Goal: Transaction & Acquisition: Purchase product/service

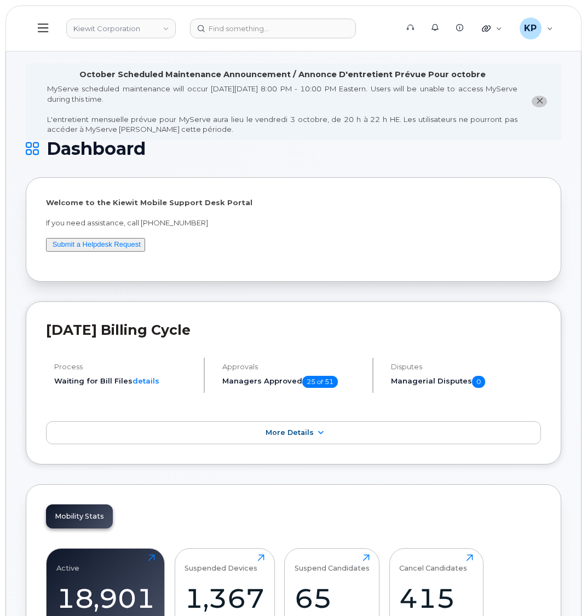
click at [45, 30] on icon at bounding box center [43, 28] width 10 height 12
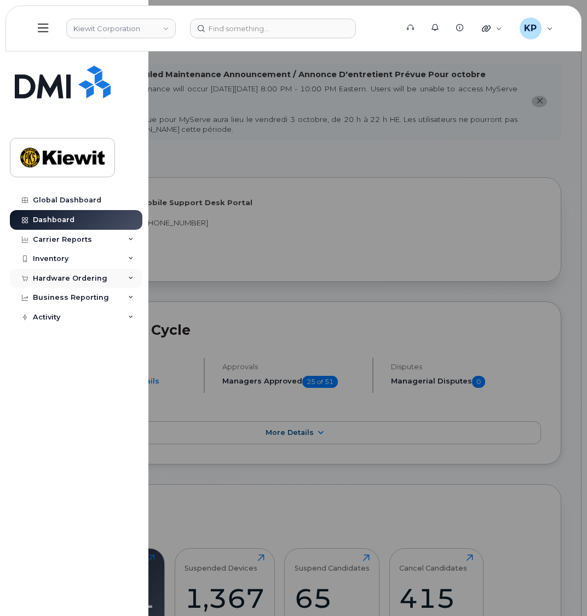
click at [72, 282] on div "Hardware Ordering" at bounding box center [70, 278] width 74 height 9
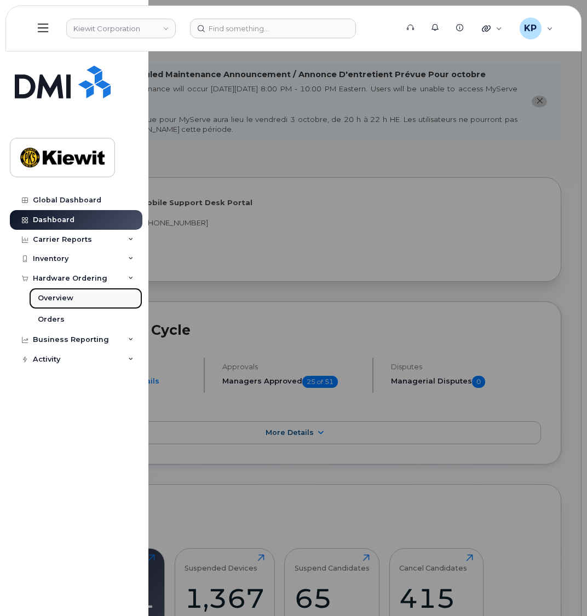
click at [60, 297] on div "Overview" at bounding box center [56, 298] width 36 height 10
click at [54, 295] on div "Overview" at bounding box center [56, 298] width 36 height 10
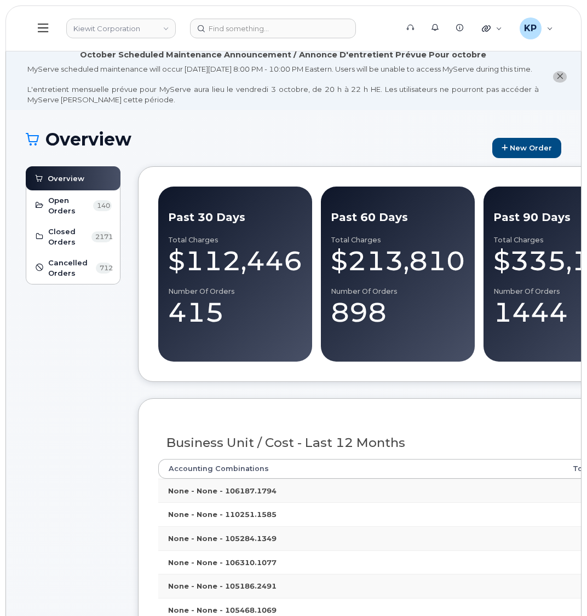
click at [36, 23] on button at bounding box center [43, 29] width 35 height 32
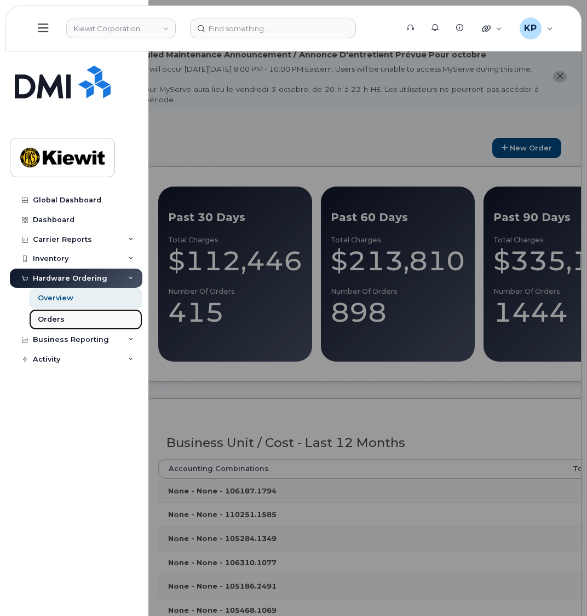
click at [79, 315] on link "Orders" at bounding box center [85, 319] width 113 height 21
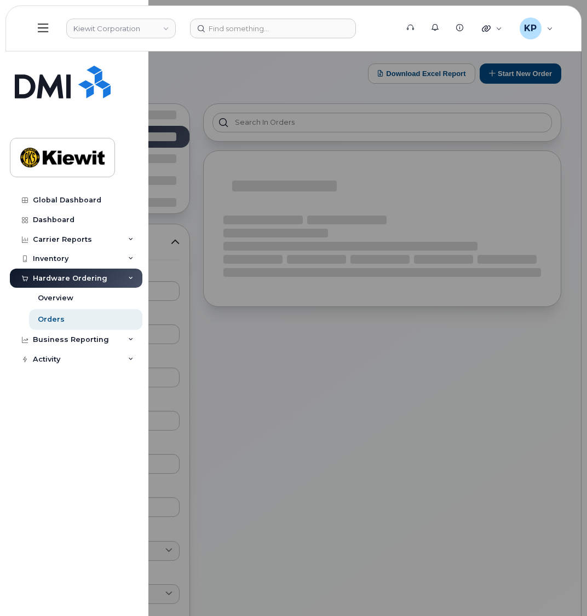
click at [283, 84] on div at bounding box center [293, 308] width 587 height 616
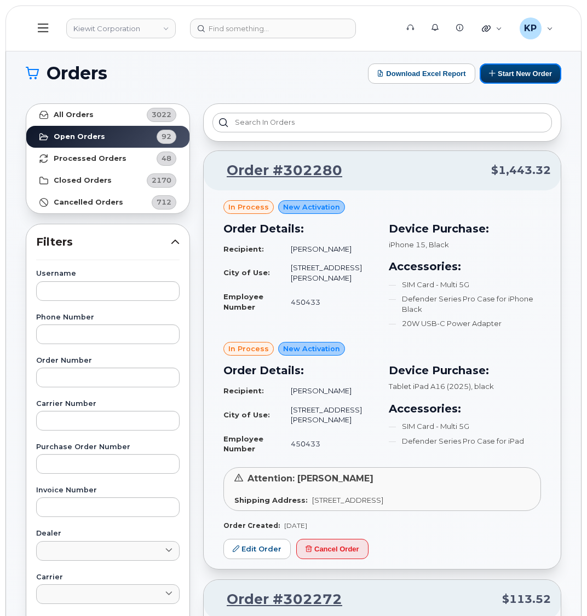
drag, startPoint x: 532, startPoint y: 71, endPoint x: 27, endPoint y: 268, distance: 542.3
click at [532, 71] on button "Start New Order" at bounding box center [520, 73] width 82 height 20
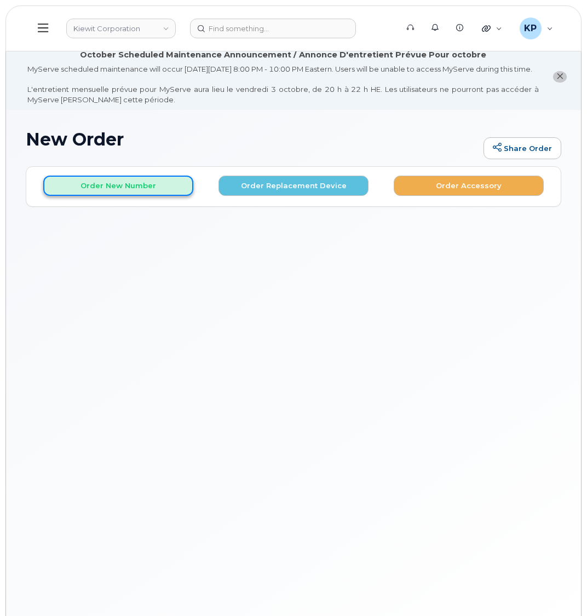
click at [63, 195] on button "Order New Number" at bounding box center [118, 186] width 150 height 20
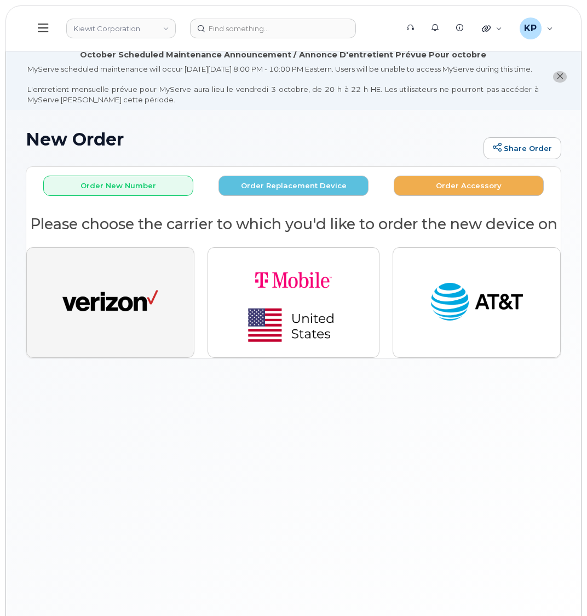
click at [144, 355] on button "button" at bounding box center [110, 302] width 168 height 111
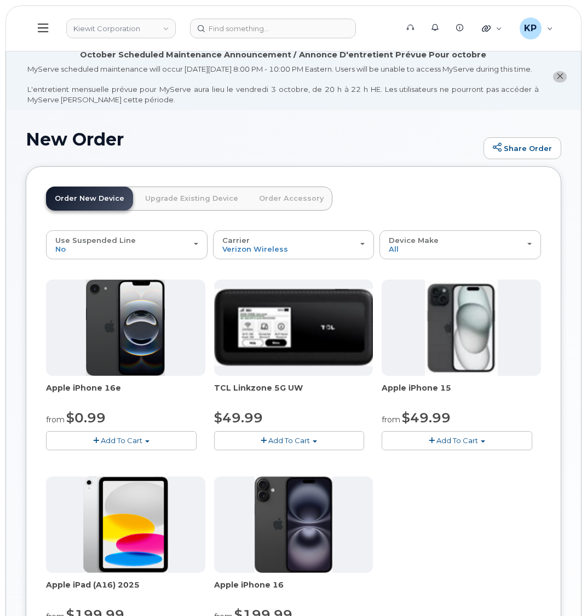
click at [136, 445] on span "Add To Cart" at bounding box center [122, 440] width 42 height 9
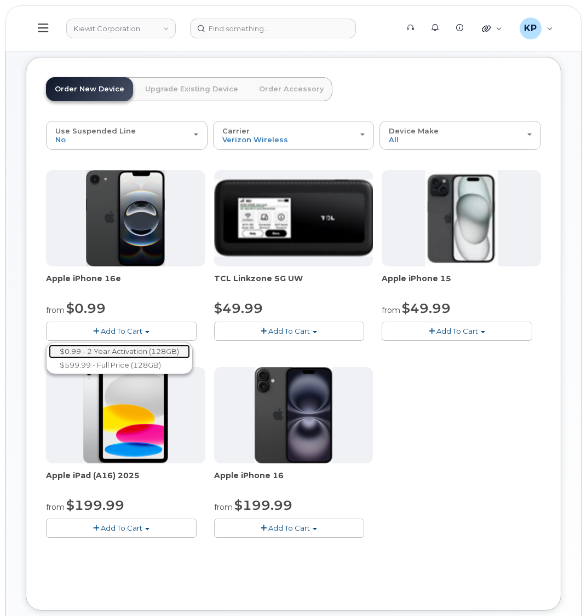
click at [90, 358] on link "$0.99 - 2 Year Activation (128GB)" at bounding box center [119, 352] width 141 height 14
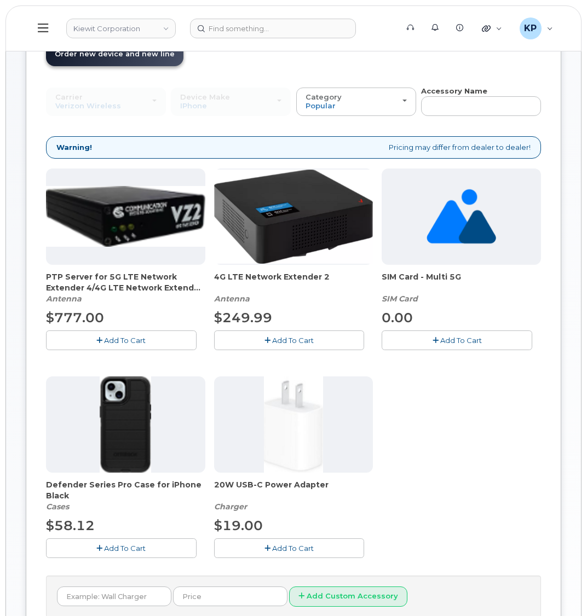
scroll to position [192, 0]
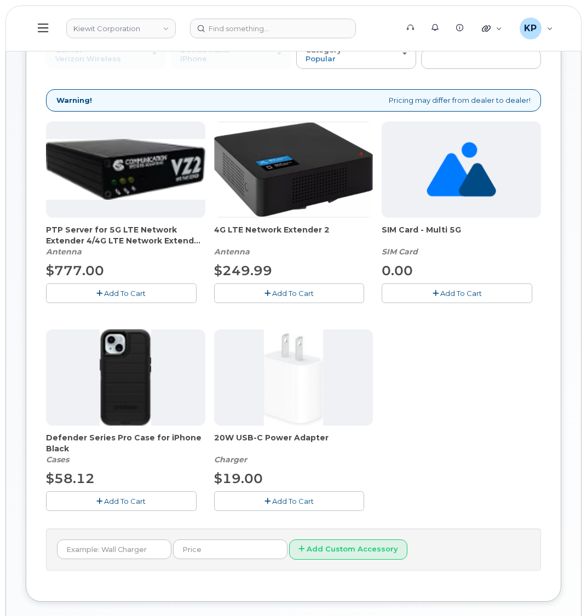
click at [155, 511] on button "Add To Cart" at bounding box center [121, 500] width 150 height 19
click at [263, 500] on div "20W USB-C Power Adapter Charger $19.00 Add To Cart" at bounding box center [293, 420] width 159 height 182
click at [263, 504] on button "Add To Cart" at bounding box center [289, 500] width 150 height 19
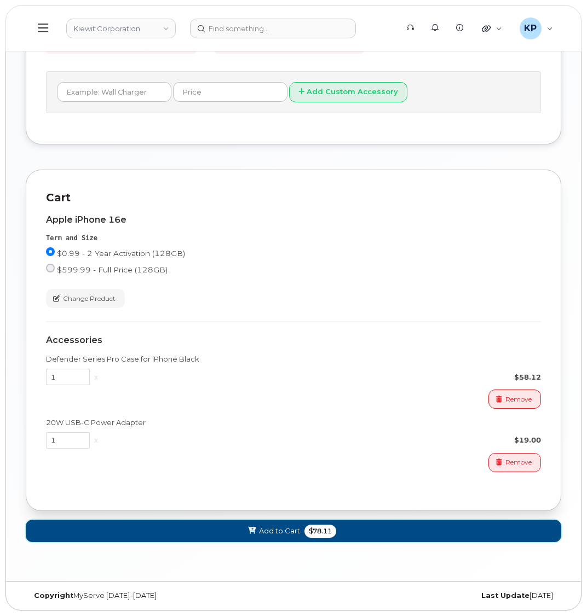
click at [225, 526] on button "Add to Cart $78.11" at bounding box center [293, 531] width 535 height 22
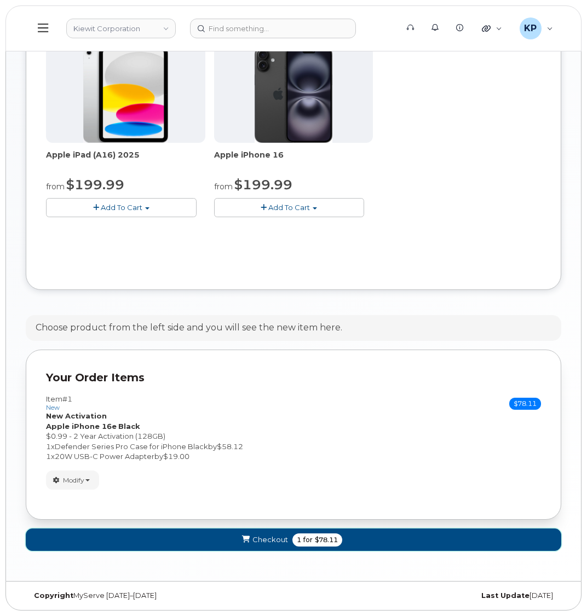
click at [239, 536] on button "Checkout 1 for $78.11" at bounding box center [293, 540] width 535 height 22
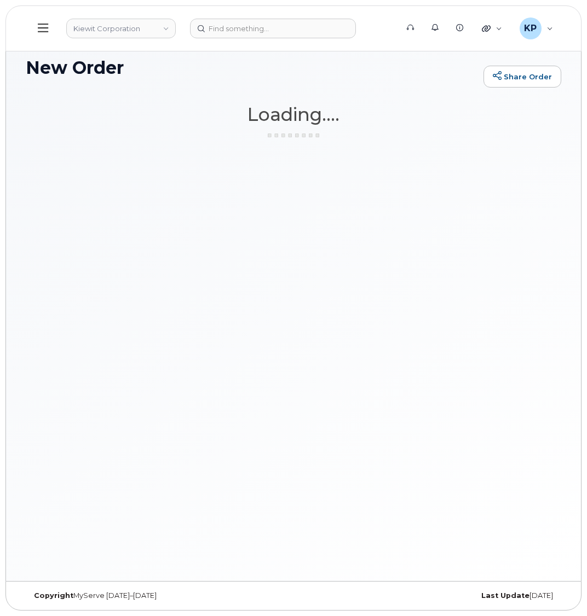
scroll to position [82, 0]
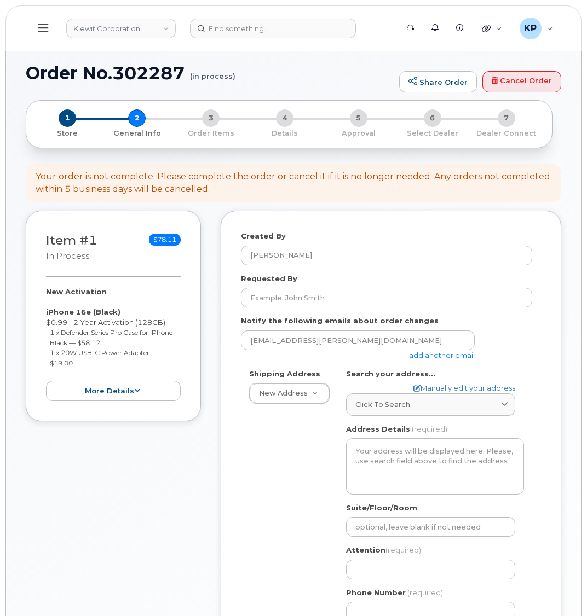
select select
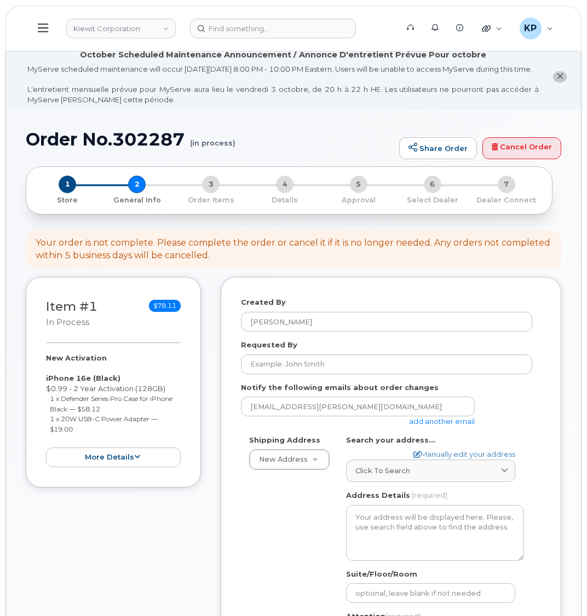
click at [446, 426] on link "add another email" at bounding box center [442, 421] width 66 height 9
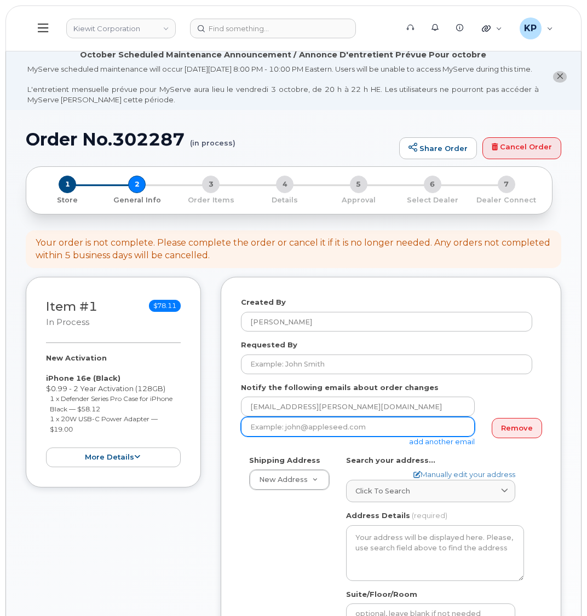
click at [297, 437] on input "email" at bounding box center [358, 427] width 234 height 20
paste input "David.Gutierrez@kiewit.com"
type input "David.Gutierrez@kiewit.com"
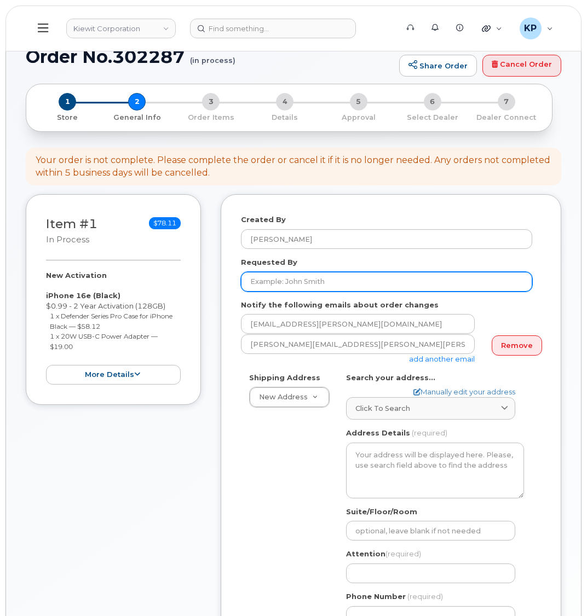
scroll to position [109, 0]
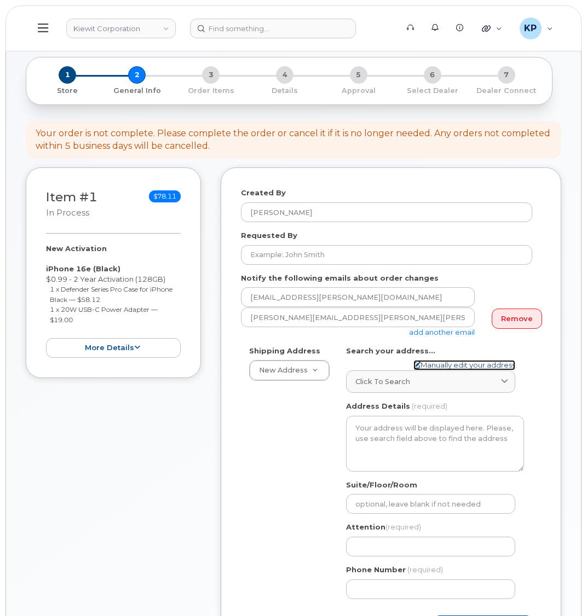
drag, startPoint x: 429, startPoint y: 378, endPoint x: 367, endPoint y: 376, distance: 61.9
click at [429, 370] on link "Manually edit your address" at bounding box center [464, 365] width 102 height 10
select select
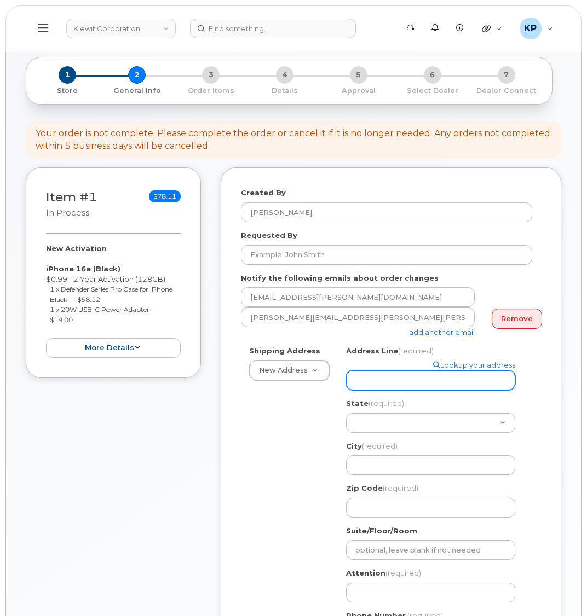
click at [366, 385] on input "Address Line (required)" at bounding box center [430, 380] width 169 height 20
select select
type input "8"
select select
type input "89"
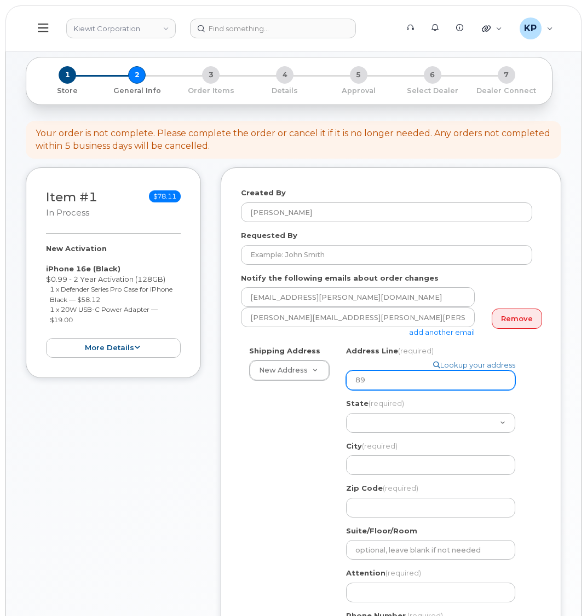
select select
type input "890"
select select
type input "8900"
select select
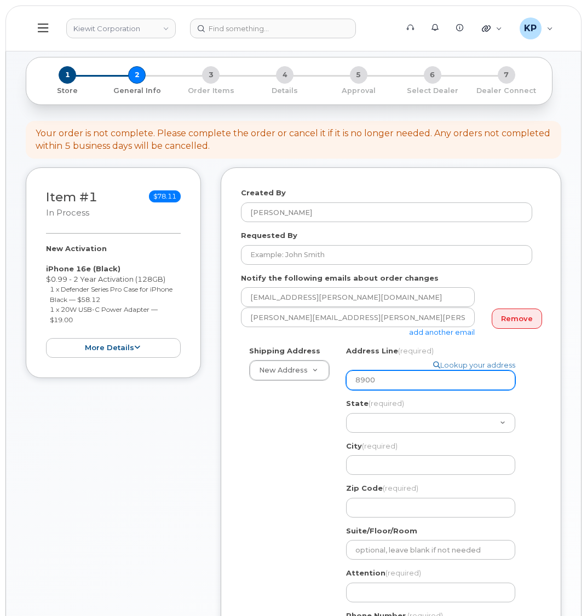
type input "8900 R"
select select
type input "8900 Re"
select select
type input "8900 Ren"
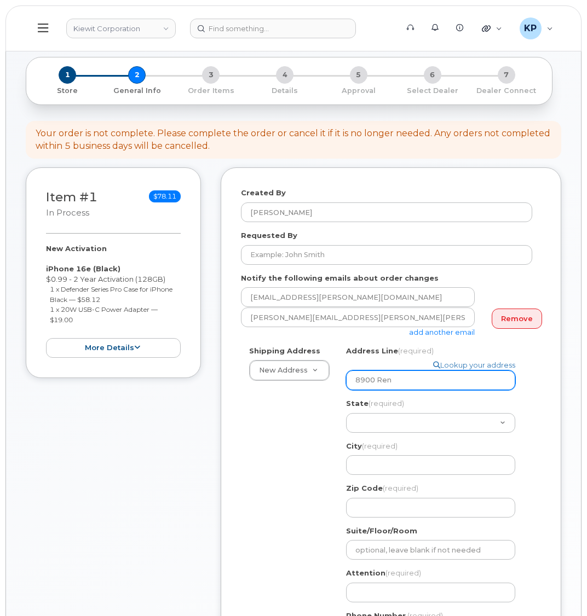
select select
type input "8900 Renn"
select select
type input "8900 Renne"
select select
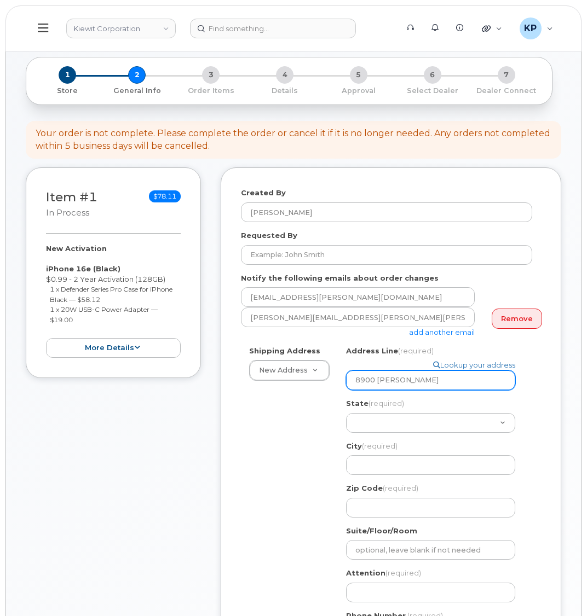
type input "8900 Renner"
select select
type input "8900 Renner V"
select select
type input "8900 Renner"
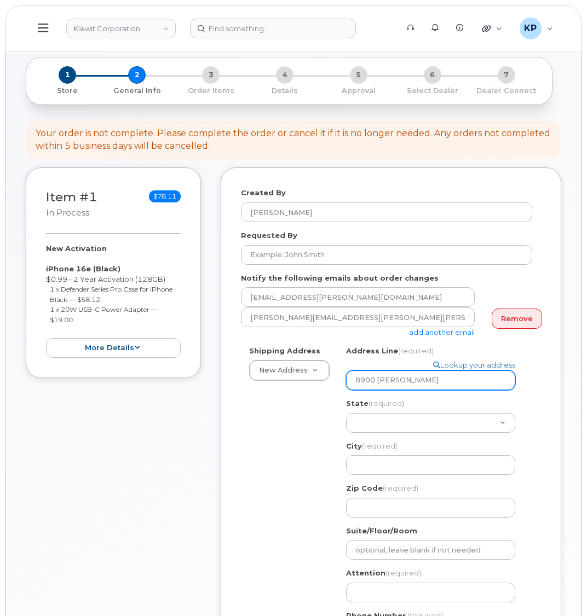
select select
type input "8900 Renner B"
select select
type input "8900 Renner Bl"
select select
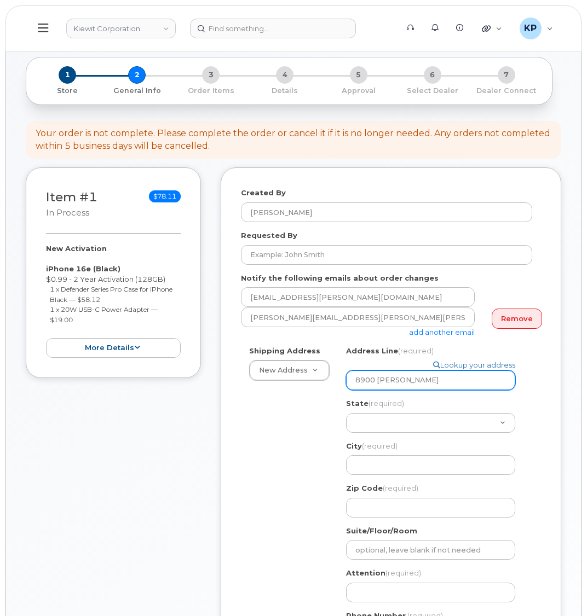
type input "8900 Renner Blv"
select select
type input "8900 Renner Blvd"
select select "KS"
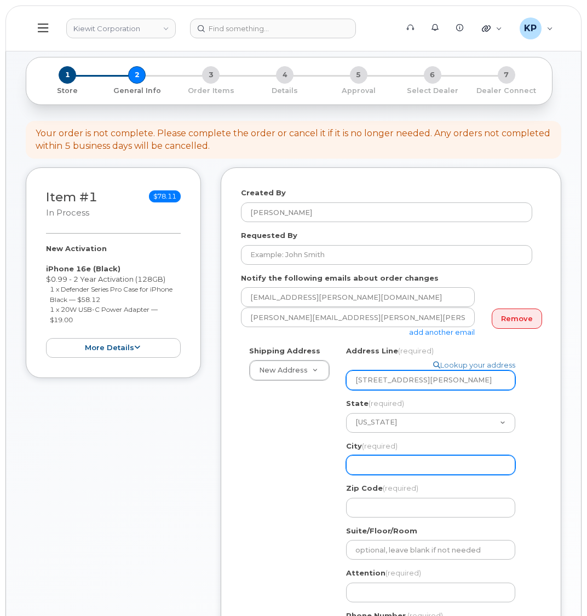
select select
type input "L"
select select
type input "Le"
select select
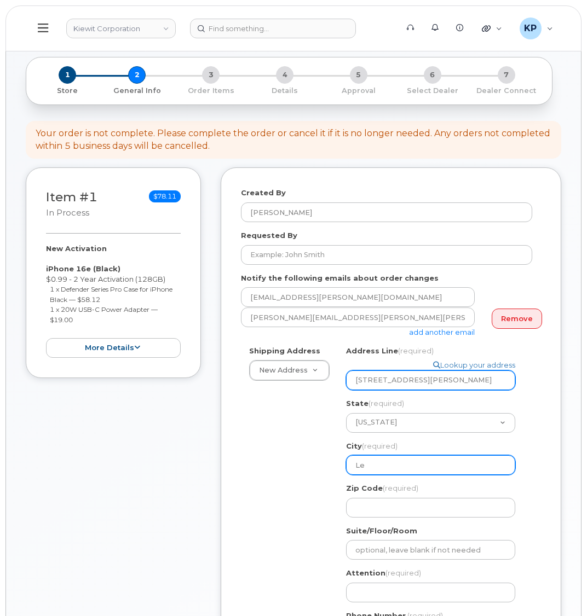
type input "Len"
select select
type input "Lene"
select select
type input "Lenex"
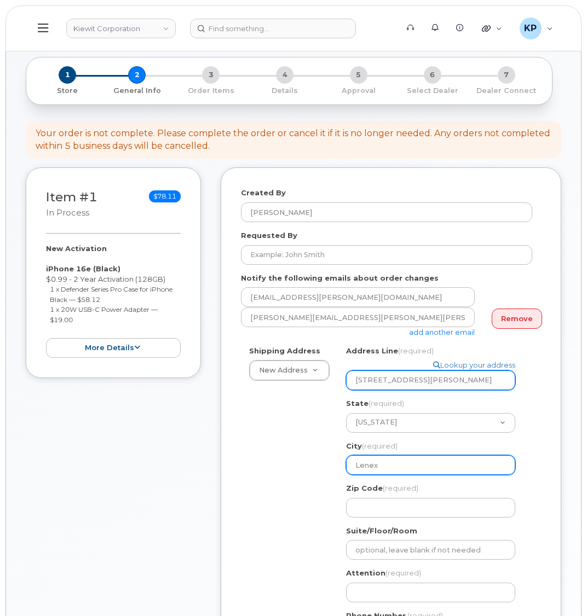
select select
type input "Lenexa"
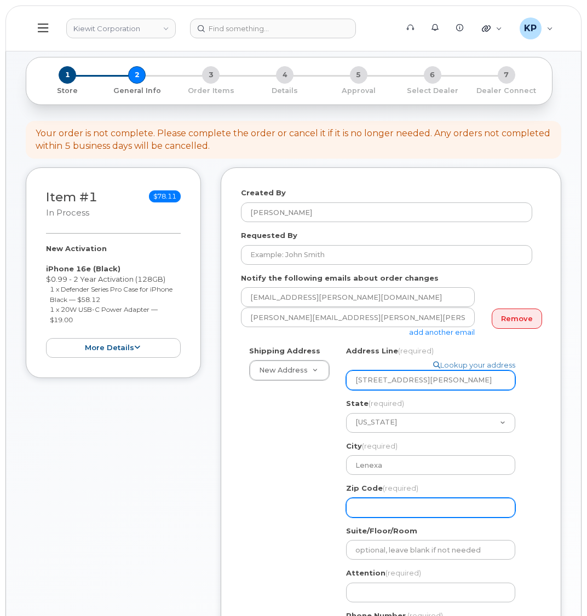
select select
type input "6"
select select
type input "66"
select select
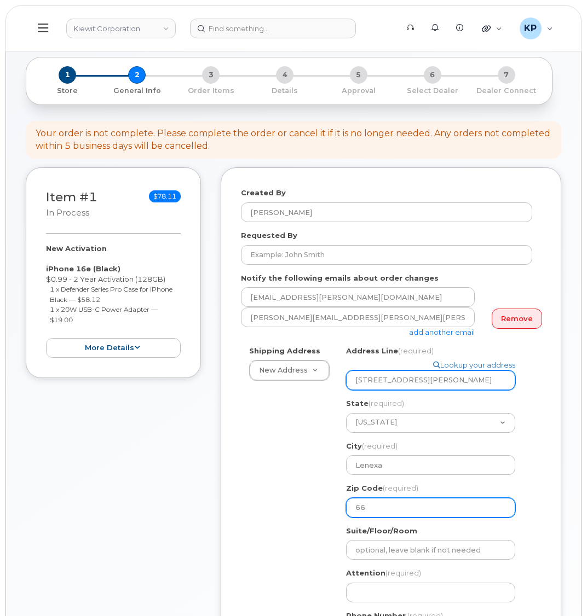
type input "662"
select select
type input "6621"
select select
type input "66219"
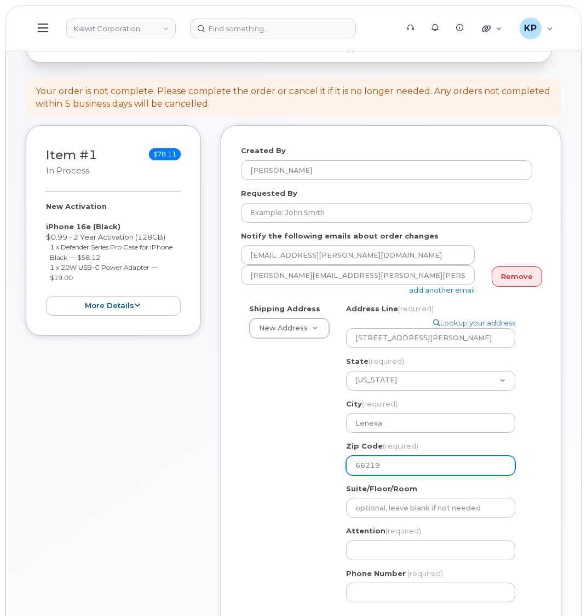
scroll to position [164, 0]
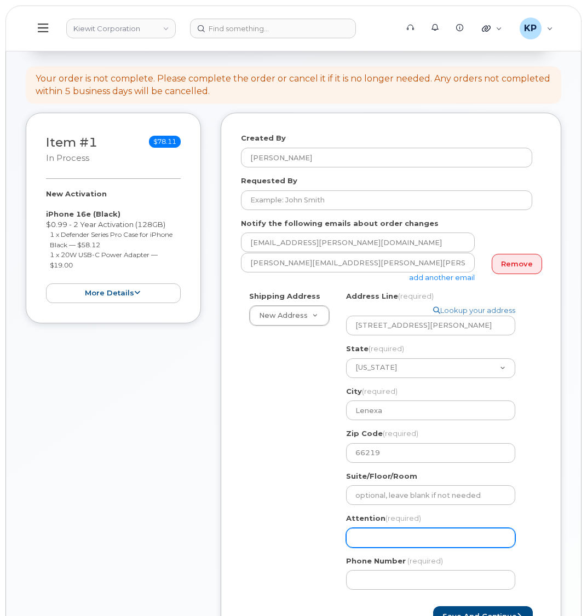
click at [386, 535] on input "Attention (required)" at bounding box center [430, 538] width 169 height 20
click at [363, 529] on input "Attention (required)" at bounding box center [430, 538] width 169 height 20
paste input "[PERSON_NAME]"
select select
click at [437, 538] on input "Brandon Tarwater" at bounding box center [430, 538] width 169 height 20
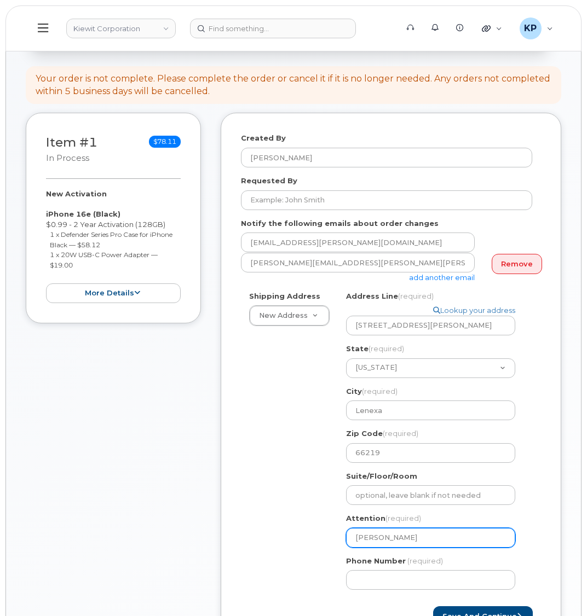
type input "Brandon Tarwater"
select select
type input "Brandon Tarwater &"
paste input "Nathan.Landry"
select select
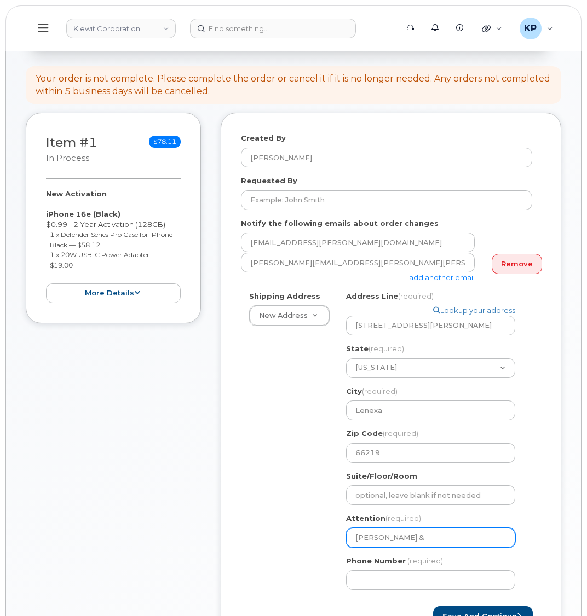
type input "Brandon Tarwater & Nathan.Landry"
drag, startPoint x: 457, startPoint y: 540, endPoint x: 456, endPoint y: 555, distance: 15.4
click at [457, 542] on input "Brandon Tarwater & Nathan.Landry" at bounding box center [430, 538] width 169 height 20
select select
type input "Brandon Tarwater & NathanLandry"
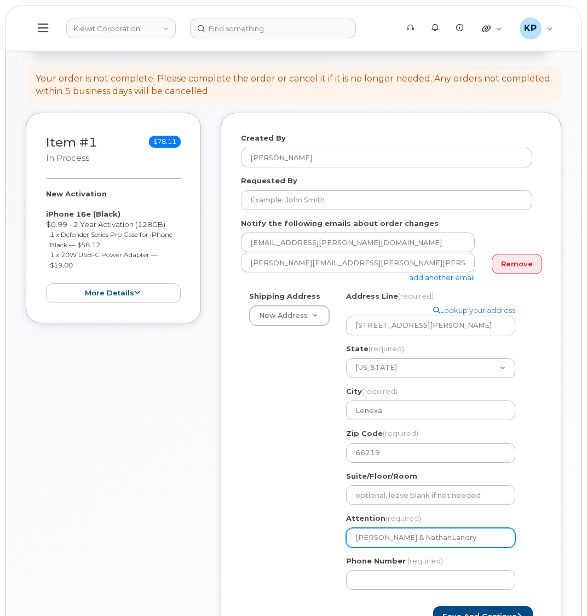
select select
type input "Brandon Tarwater & Nathan Landry"
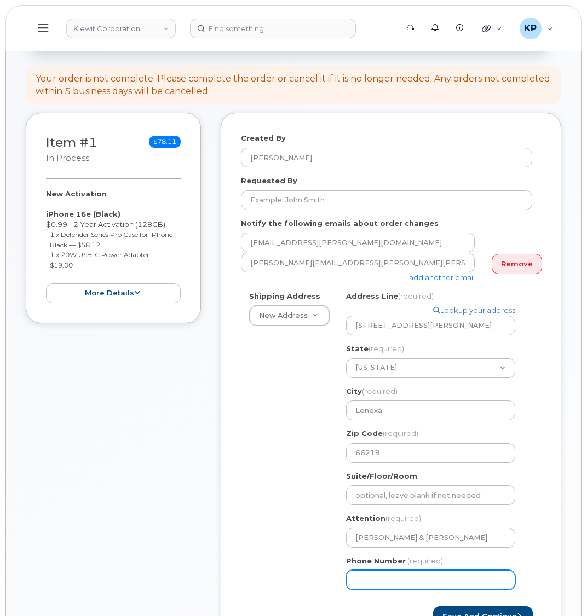
click at [427, 584] on input "Phone Number" at bounding box center [430, 580] width 169 height 20
type input "877772770"
select select
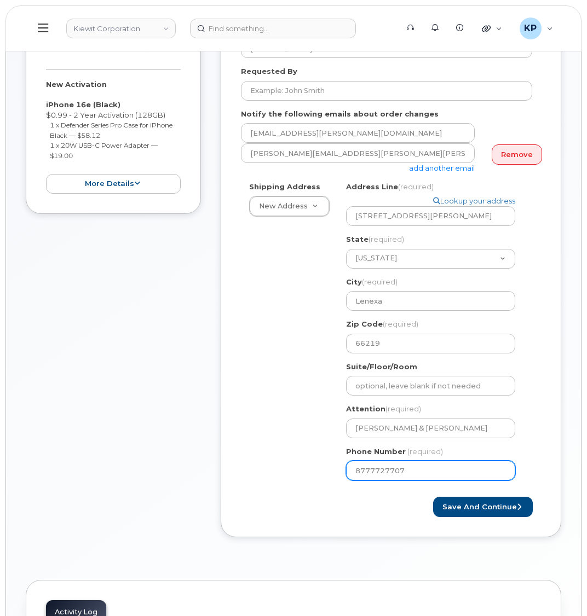
scroll to position [328, 0]
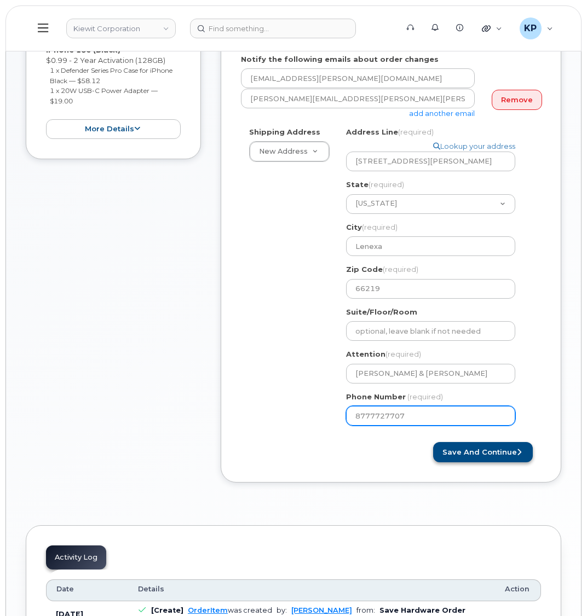
type input "8777727707"
click at [469, 451] on button "Save and Continue" at bounding box center [483, 452] width 100 height 20
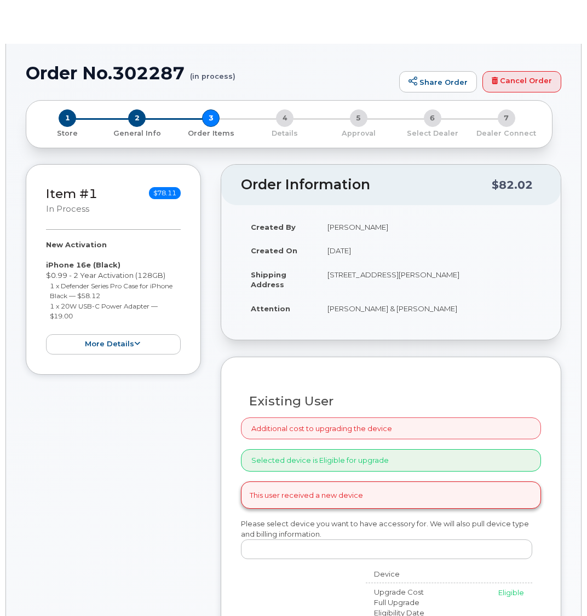
radio input "true"
select select
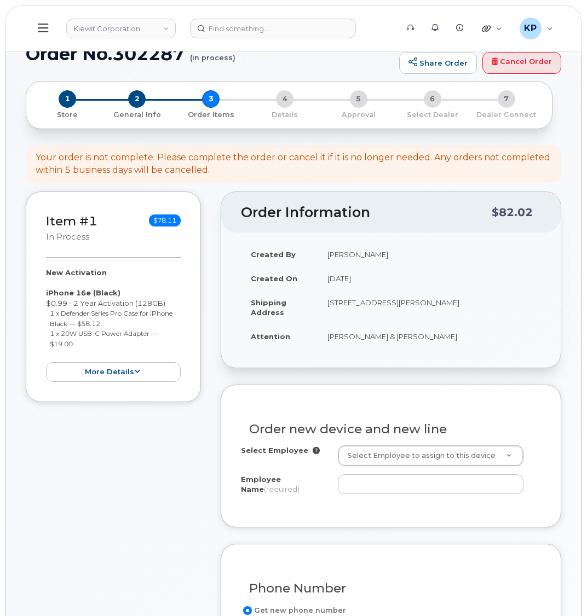
scroll to position [109, 0]
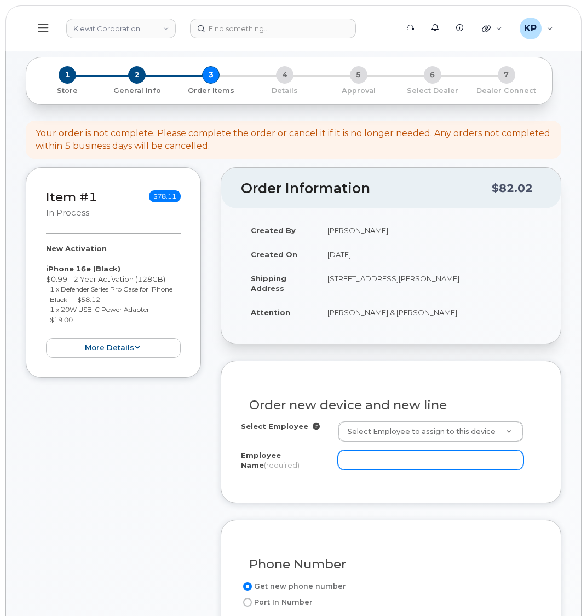
click at [368, 470] on input "Employee Name (required)" at bounding box center [430, 460] width 185 height 20
paste input "[PERSON_NAME]"
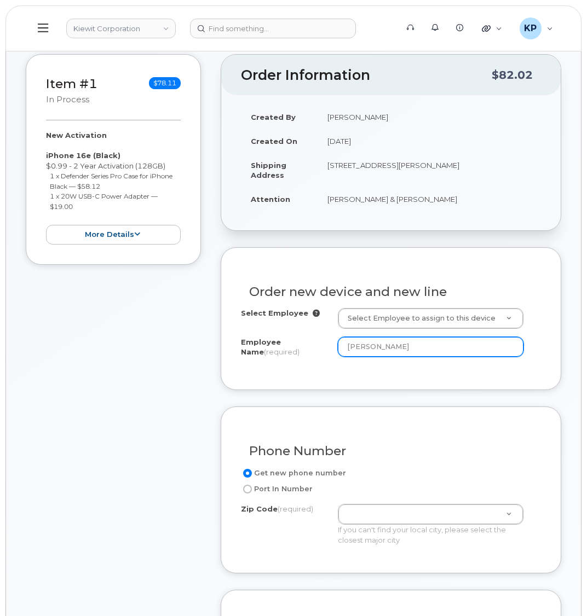
scroll to position [274, 0]
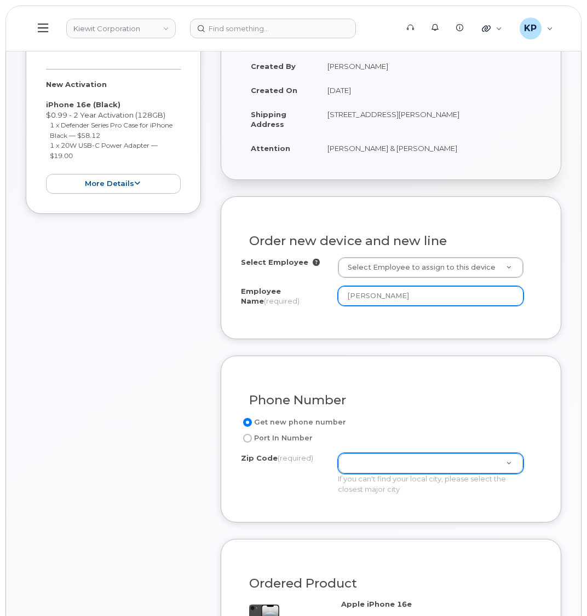
type input "[PERSON_NAME]"
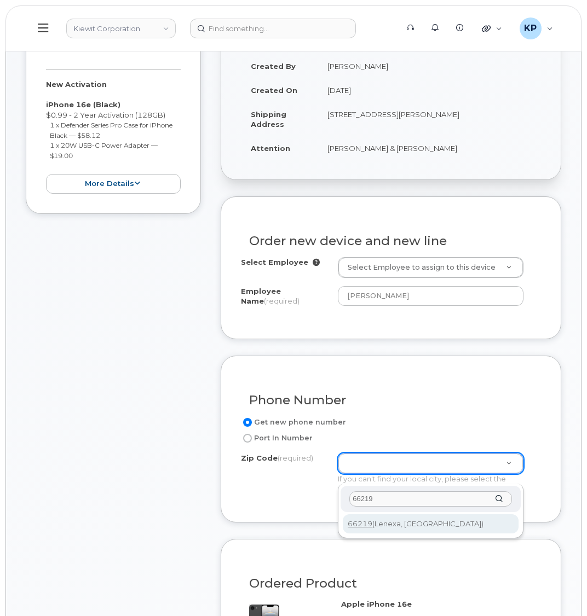
type input "66219"
type input "66219 (Lenexa, KS)"
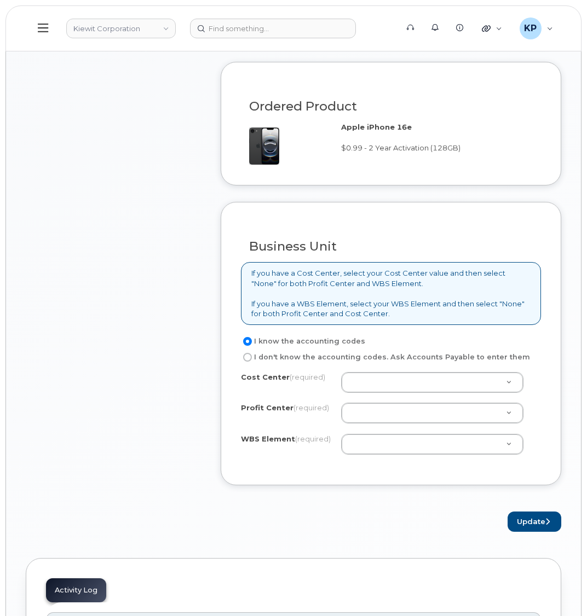
scroll to position [766, 0]
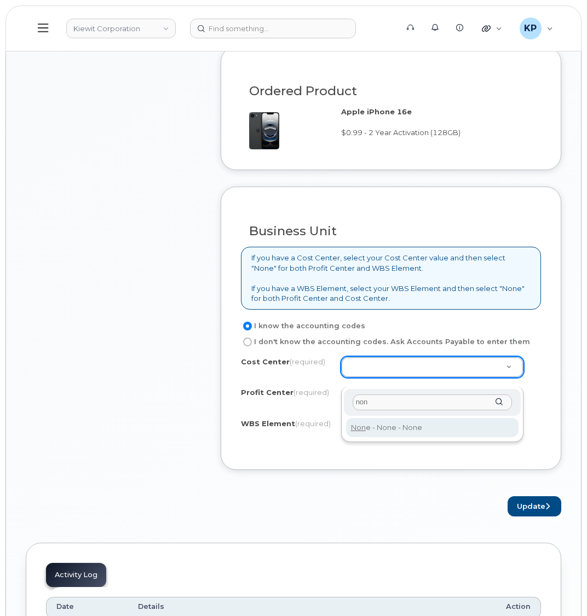
type input "non"
type input "None"
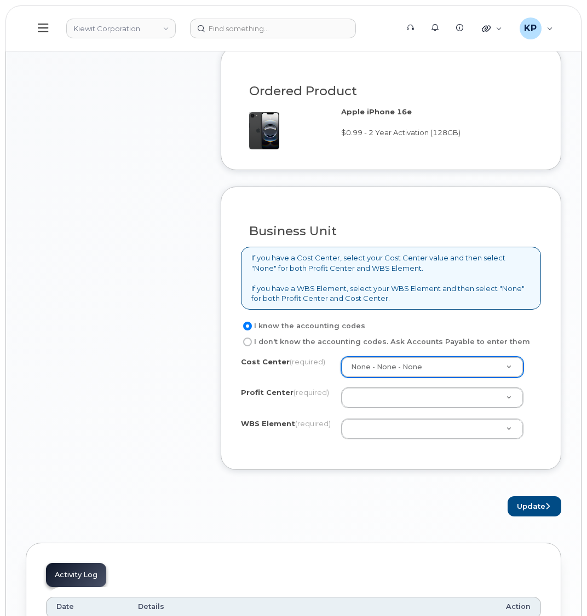
click at [366, 423] on div "Cost Center (required) None - None - None None Profit Center (required) None - …" at bounding box center [391, 403] width 300 height 93
type input "n"
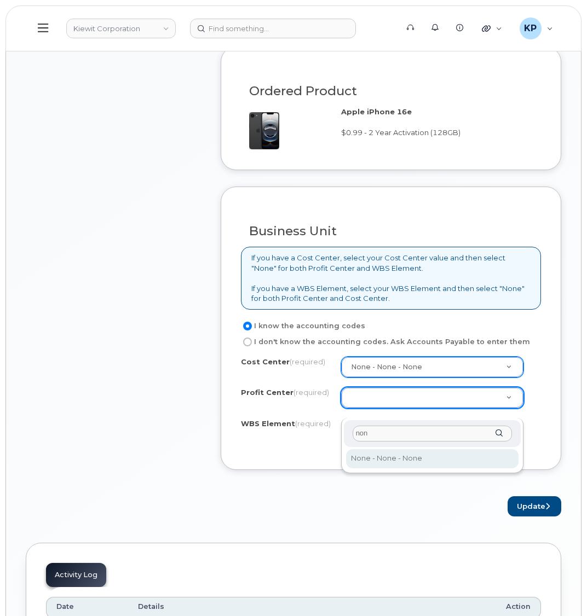
type input "non"
select select "None"
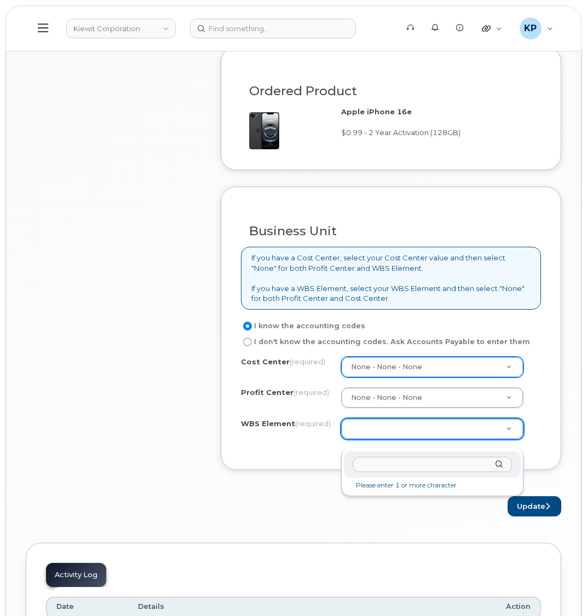
click at [387, 459] on input "text" at bounding box center [431, 465] width 159 height 16
paste input "110181.3465"
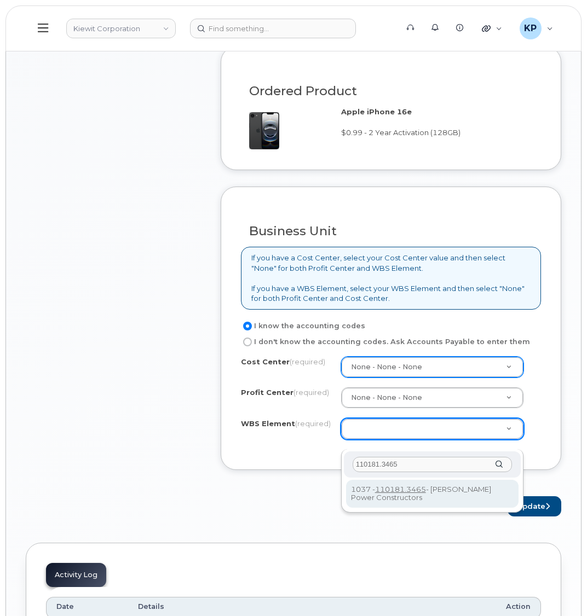
type input "110181.3465"
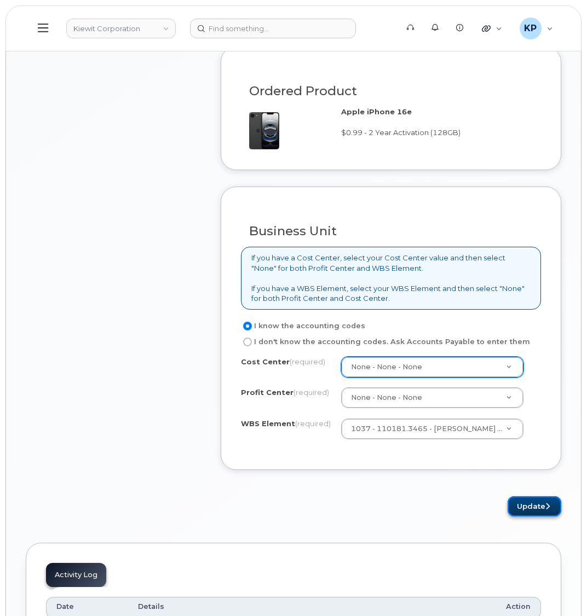
click at [524, 517] on button "Update" at bounding box center [534, 506] width 54 height 20
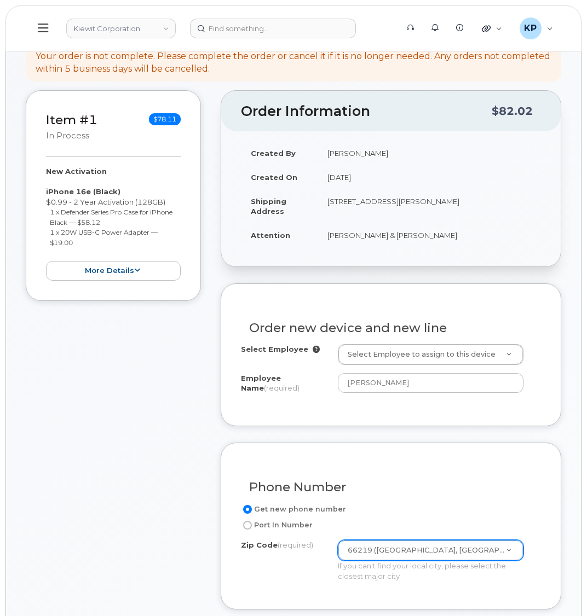
scroll to position [109, 0]
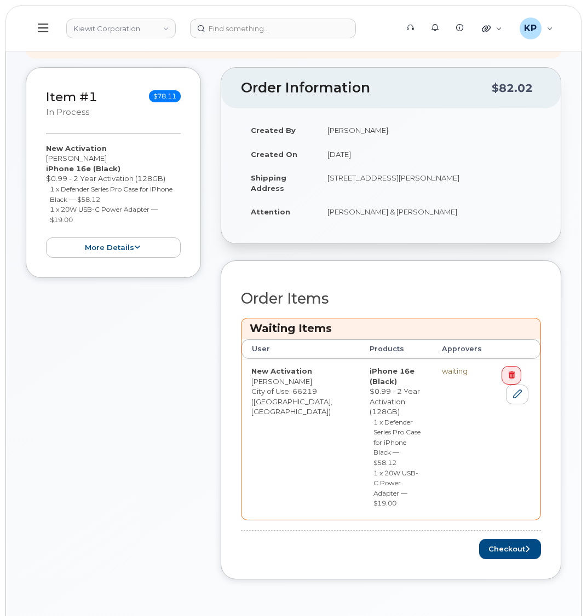
scroll to position [328, 0]
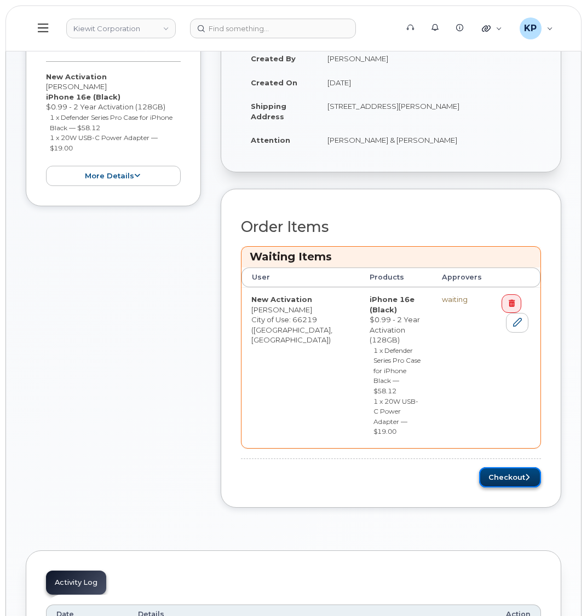
click at [518, 467] on button "Checkout" at bounding box center [510, 477] width 62 height 20
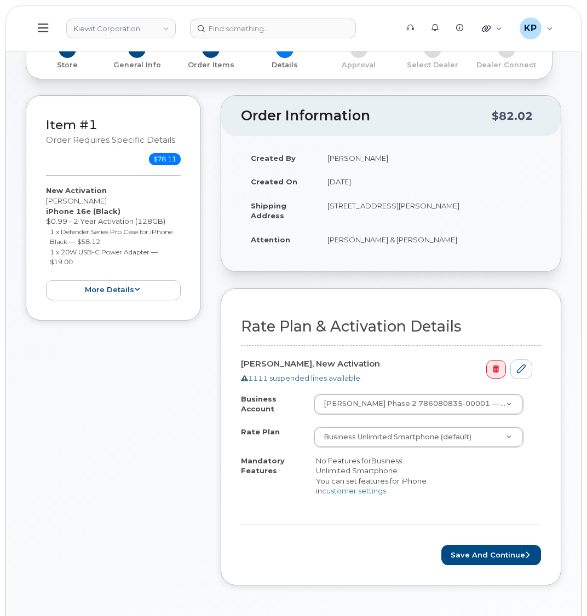
scroll to position [164, 0]
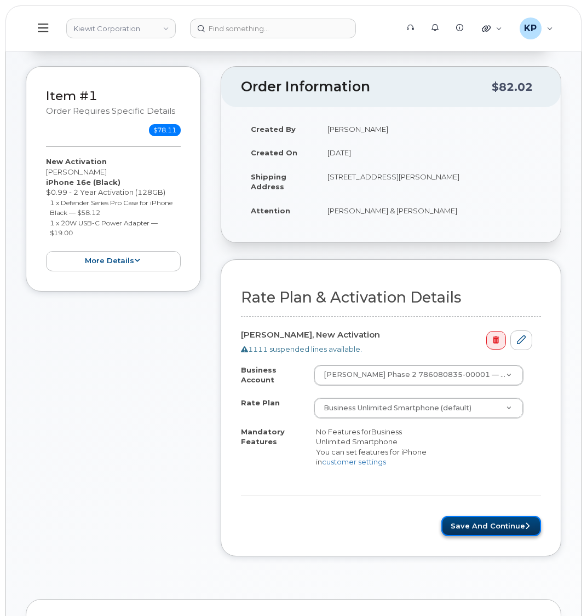
click at [473, 534] on button "Save and Continue" at bounding box center [491, 526] width 100 height 20
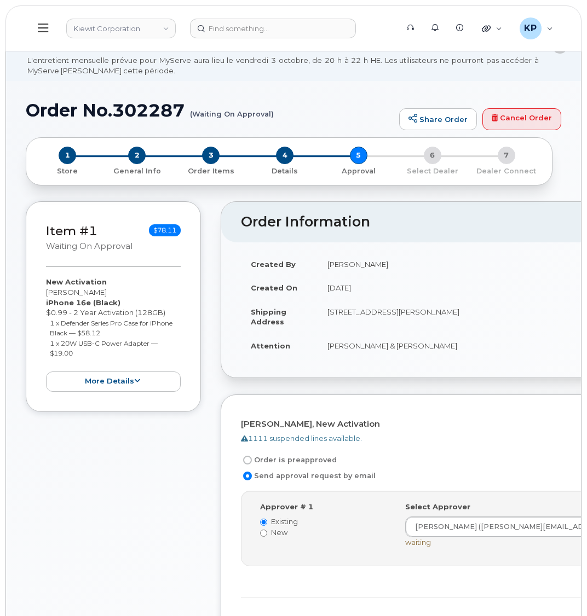
scroll to position [109, 0]
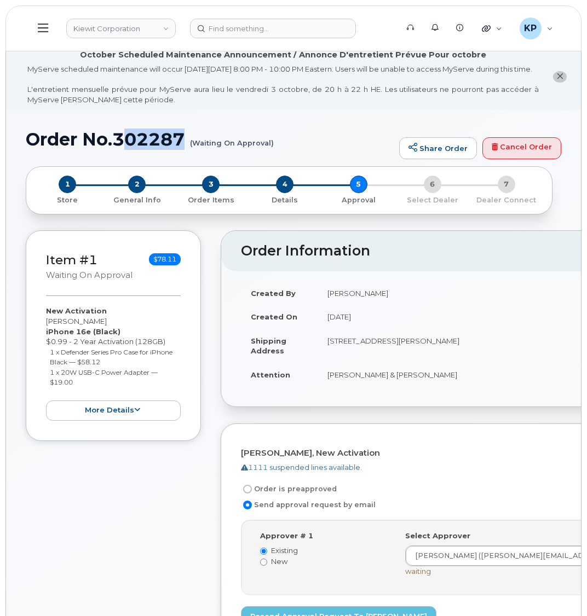
drag, startPoint x: 120, startPoint y: 150, endPoint x: 186, endPoint y: 150, distance: 66.2
click at [186, 149] on h1 "Order No.302287 (Waiting On Approval)" at bounding box center [210, 139] width 368 height 19
drag, startPoint x: 129, startPoint y: 152, endPoint x: 190, endPoint y: 147, distance: 61.5
click at [190, 147] on h1 "Order No.302287 (Waiting On Approval)" at bounding box center [210, 139] width 368 height 19
copy h1 "302287"
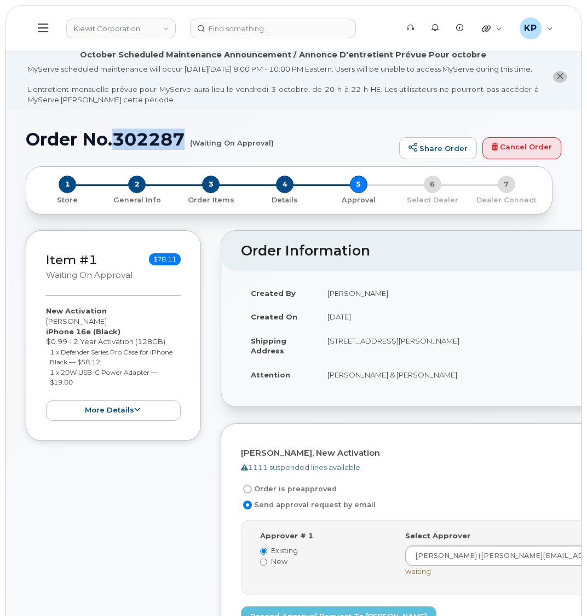
click at [49, 36] on button at bounding box center [43, 29] width 35 height 32
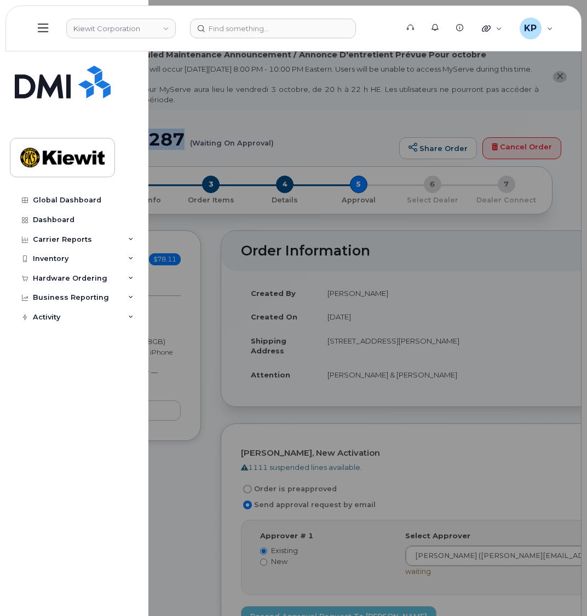
click at [39, 31] on icon at bounding box center [43, 28] width 10 height 12
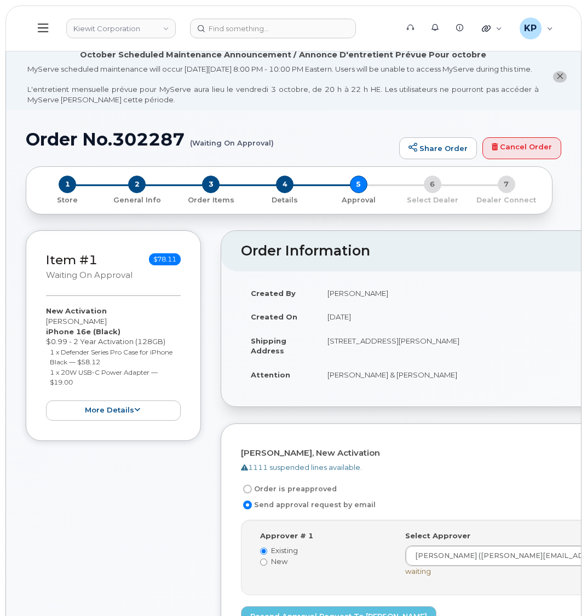
click at [60, 76] on div "MyServe scheduled maintenance will occur on Friday October 3rd, 8:00 PM - 10:00…" at bounding box center [282, 84] width 511 height 40
click at [537, 22] on div "KP" at bounding box center [530, 29] width 22 height 22
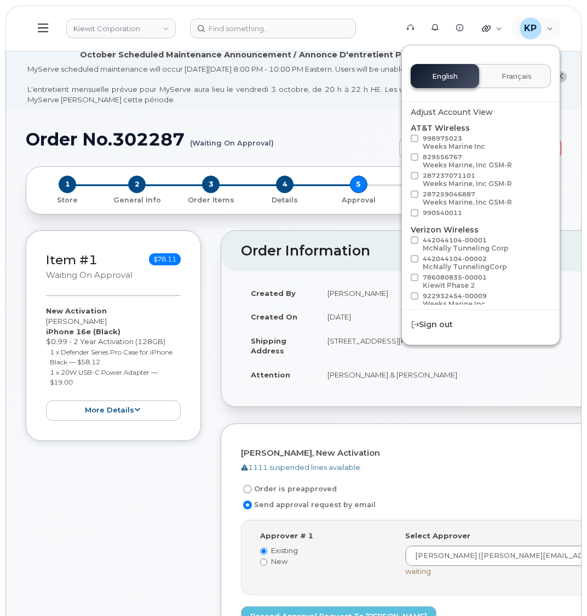
click at [268, 105] on div "MyServe scheduled maintenance will occur on Friday October 3rd, 8:00 PM - 10:00…" at bounding box center [282, 84] width 511 height 40
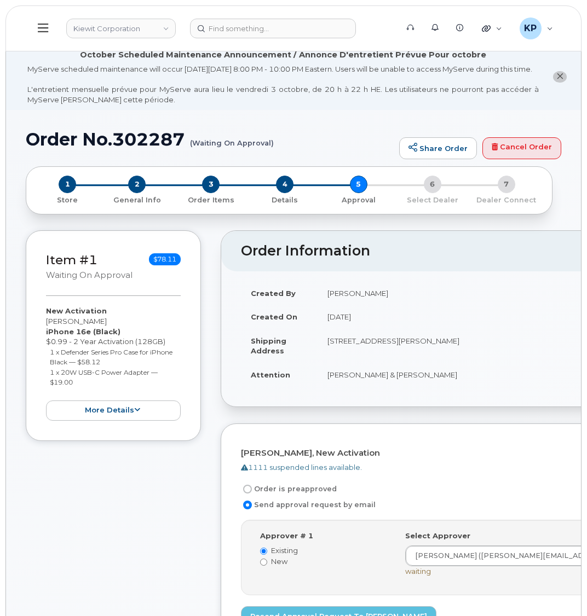
click at [49, 20] on button at bounding box center [43, 29] width 35 height 32
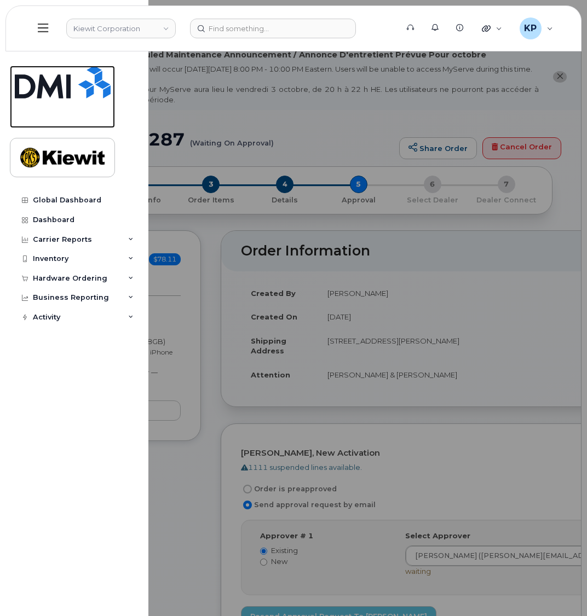
click at [45, 91] on img at bounding box center [63, 82] width 96 height 33
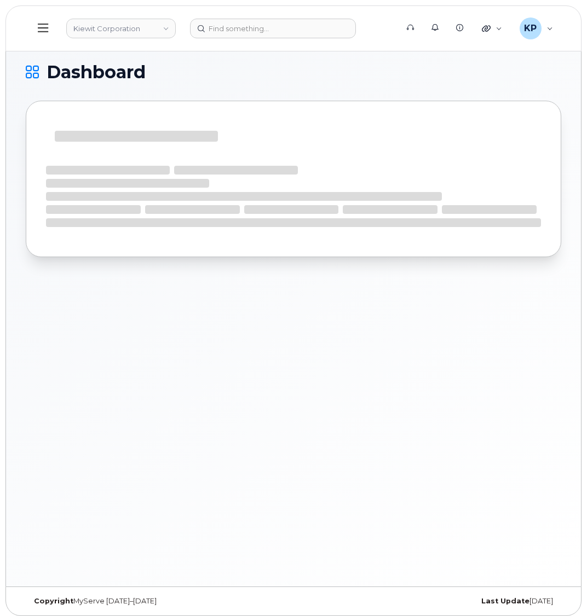
click at [225, 102] on div at bounding box center [293, 179] width 535 height 156
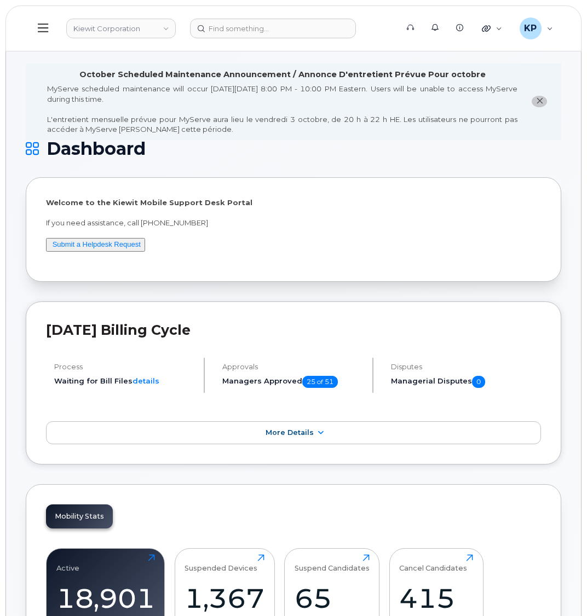
click at [45, 30] on icon at bounding box center [43, 28] width 10 height 12
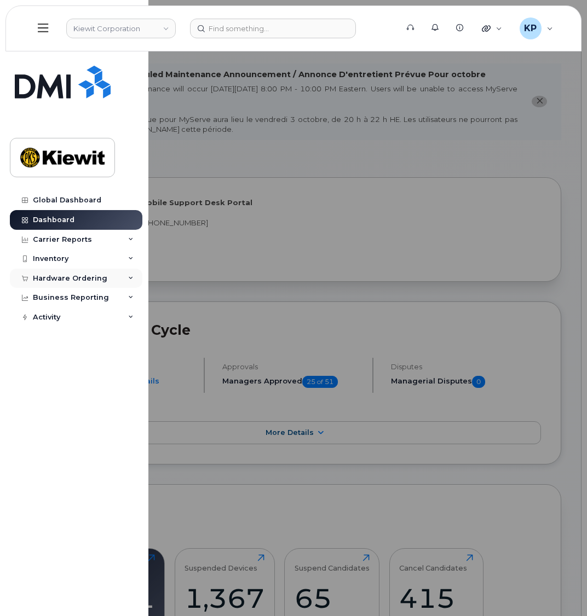
click at [59, 276] on div "Hardware Ordering" at bounding box center [70, 278] width 74 height 9
click at [60, 320] on div "Orders" at bounding box center [51, 320] width 27 height 10
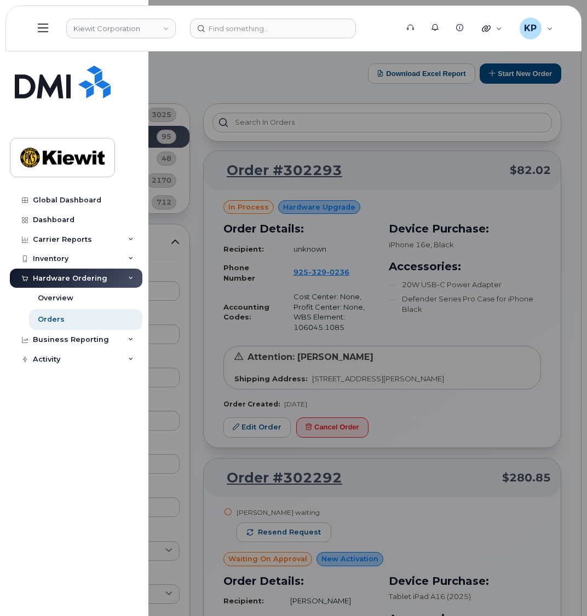
click at [196, 322] on div at bounding box center [293, 308] width 587 height 616
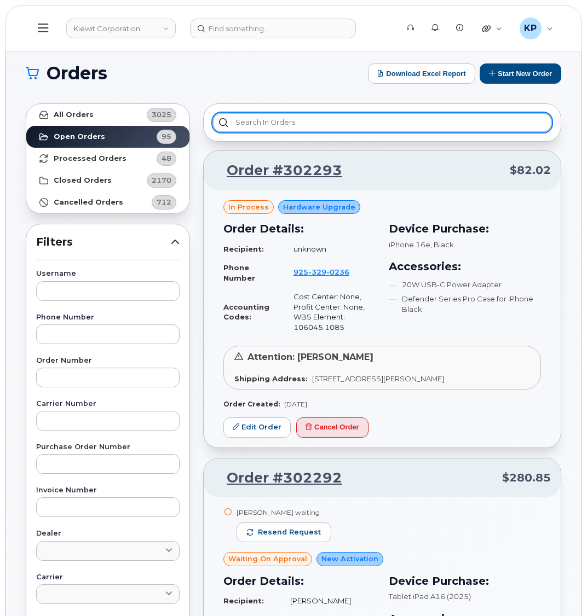
click at [248, 123] on input "text" at bounding box center [381, 123] width 339 height 20
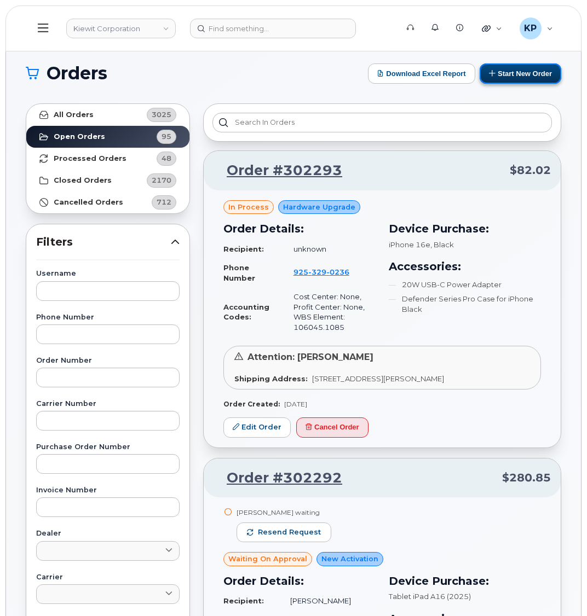
click at [524, 76] on button "Start New Order" at bounding box center [520, 73] width 82 height 20
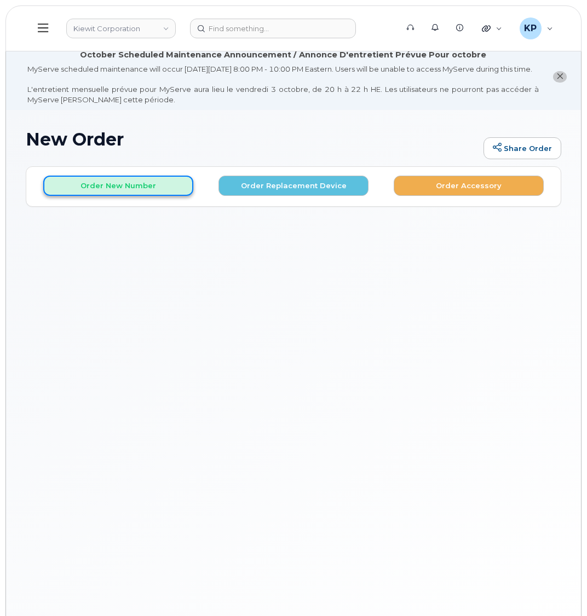
click at [123, 190] on button "Order New Number" at bounding box center [118, 186] width 150 height 20
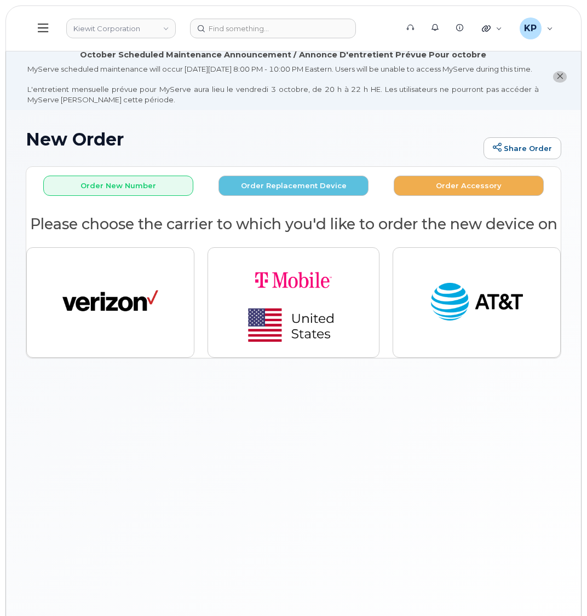
click at [146, 552] on div "New Order Share Order × Share This Order If you want to allow others to create …" at bounding box center [293, 381] width 575 height 543
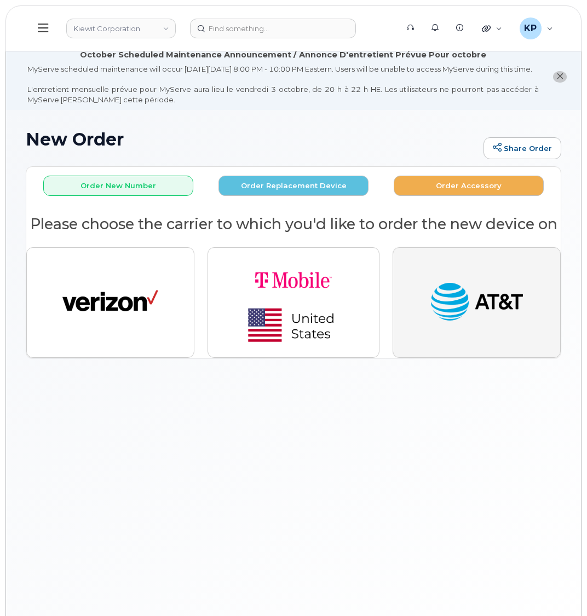
click at [479, 327] on img "button" at bounding box center [476, 302] width 96 height 49
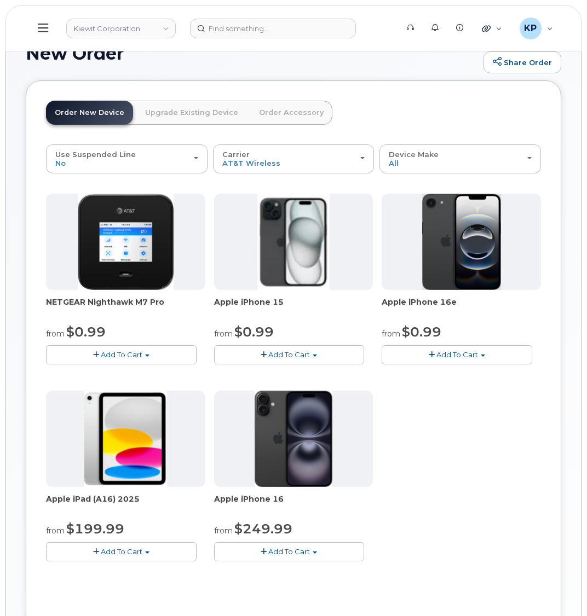
scroll to position [109, 0]
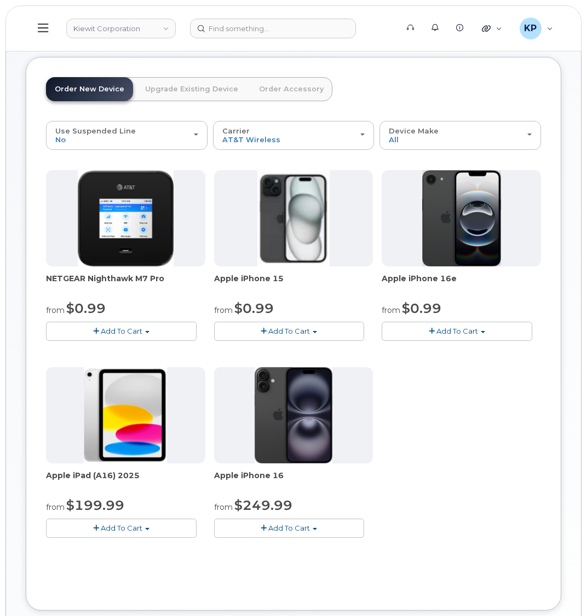
click at [443, 334] on button "Add To Cart" at bounding box center [456, 331] width 150 height 19
click at [443, 358] on link "$0.99 - 2 Year Activation (128GB)" at bounding box center [454, 352] width 141 height 14
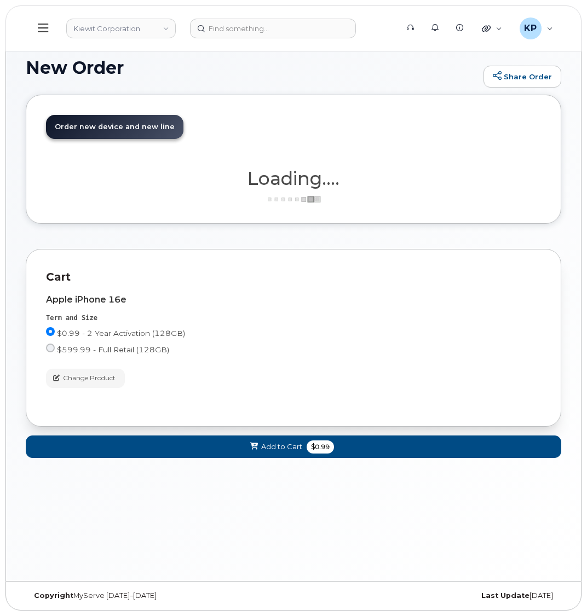
scroll to position [82, 0]
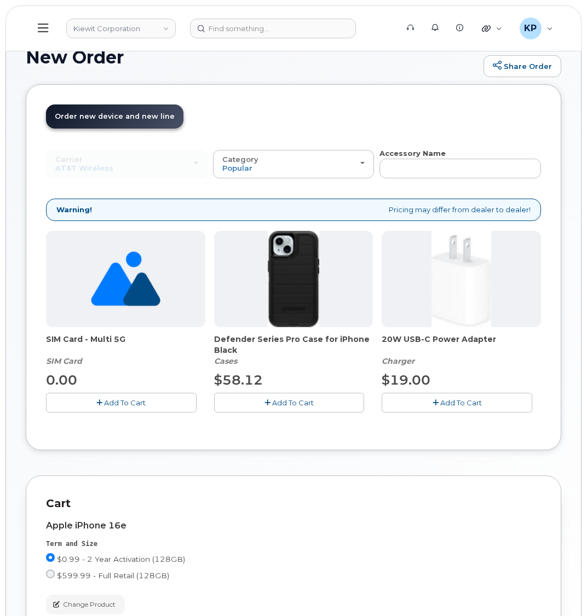
drag, startPoint x: 476, startPoint y: 412, endPoint x: 374, endPoint y: 417, distance: 101.9
click at [475, 407] on span "Add To Cart" at bounding box center [461, 402] width 42 height 9
click at [345, 412] on button "Add To Cart" at bounding box center [289, 402] width 150 height 19
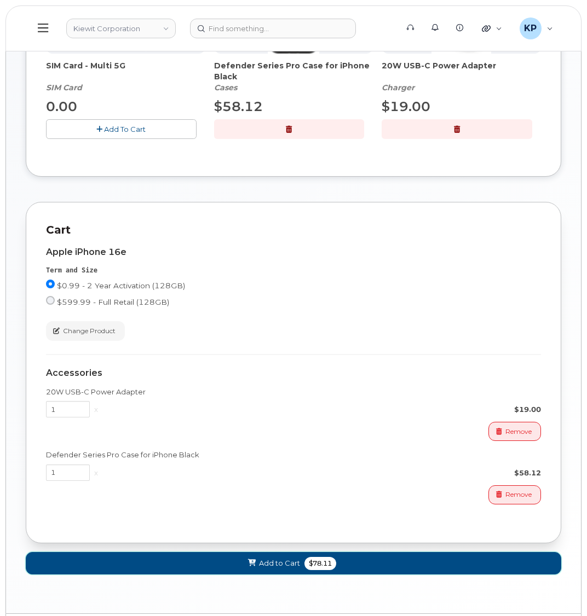
click at [241, 568] on button "Add to Cart $78.11" at bounding box center [293, 563] width 535 height 22
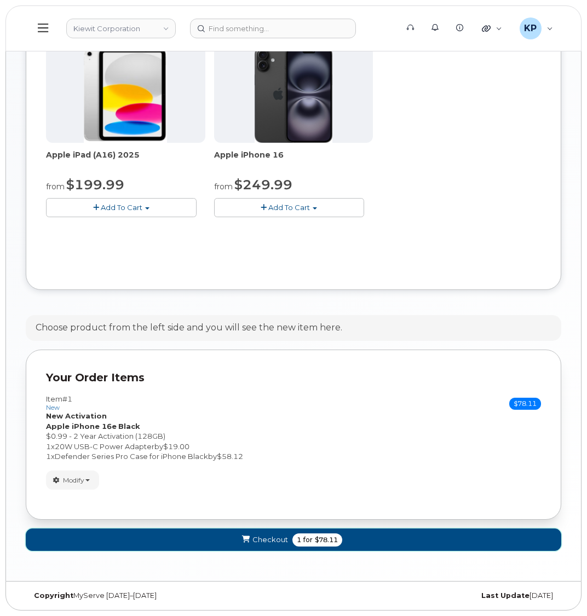
click at [225, 542] on button "Checkout 1 for $78.11" at bounding box center [293, 540] width 535 height 22
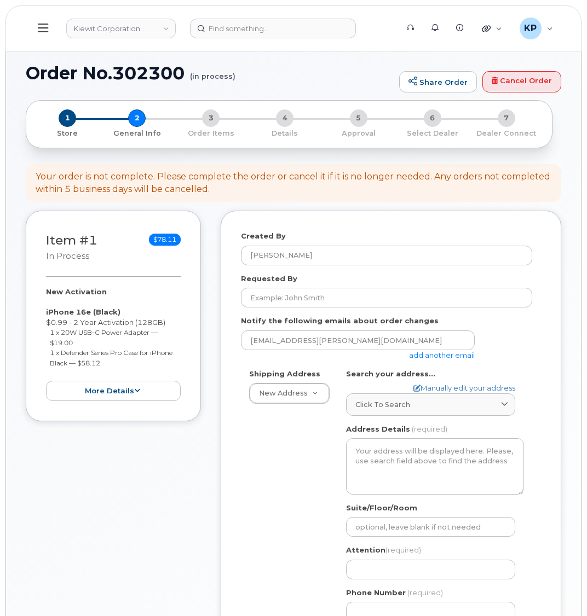
select select
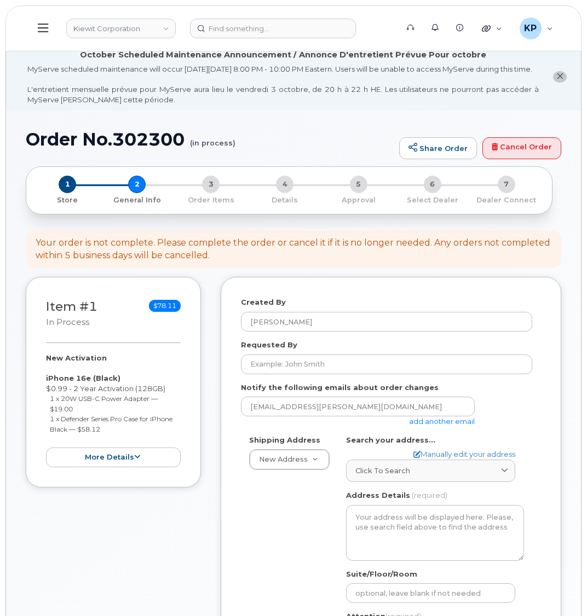
click at [460, 426] on link "add another email" at bounding box center [442, 421] width 66 height 9
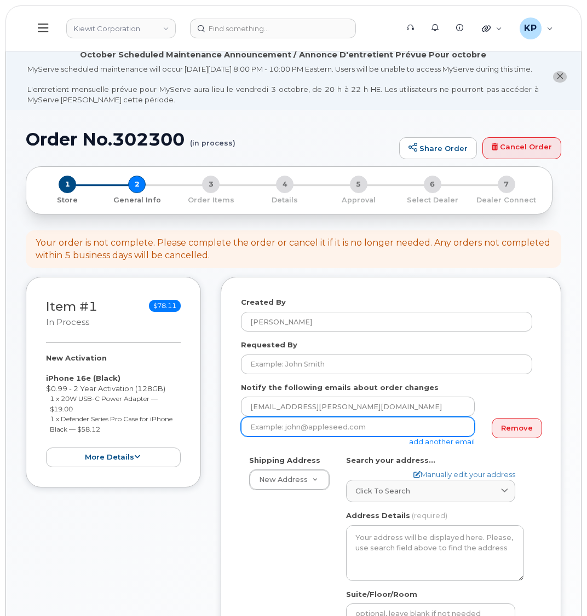
click at [276, 434] on input "email" at bounding box center [358, 427] width 234 height 20
click at [307, 433] on input "email" at bounding box center [358, 427] width 234 height 20
paste input "[PERSON_NAME][EMAIL_ADDRESS][PERSON_NAME][PERSON_NAME][DOMAIN_NAME]"
type input "[PERSON_NAME][EMAIL_ADDRESS][PERSON_NAME][PERSON_NAME][DOMAIN_NAME]"
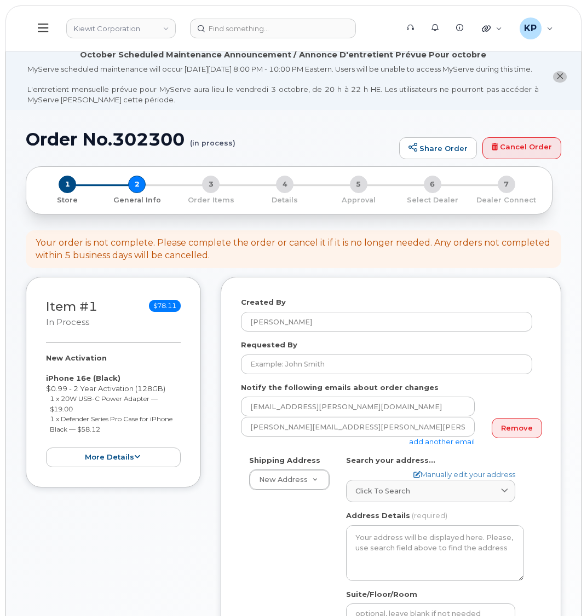
click at [328, 466] on div "Shipping Address New Address New Address" at bounding box center [289, 473] width 97 height 36
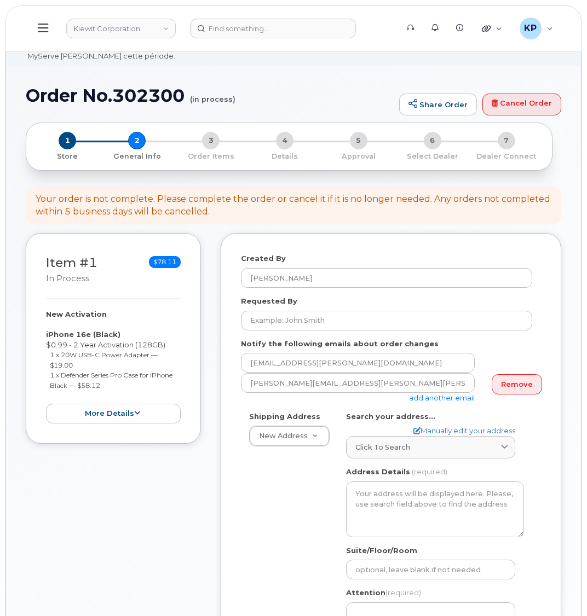
scroll to position [55, 0]
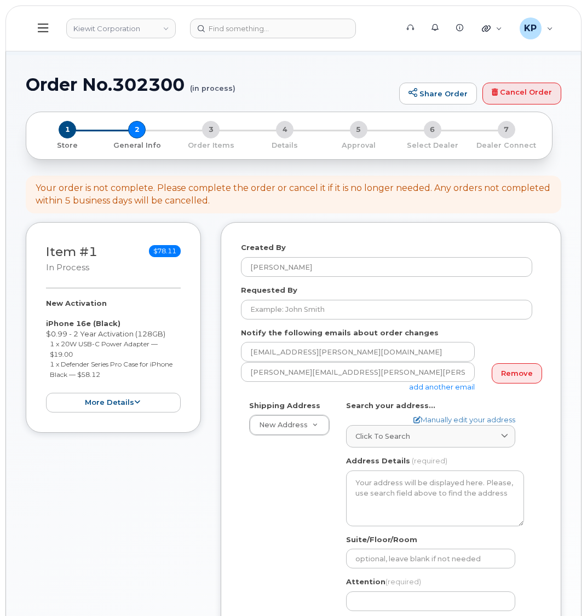
click at [409, 431] on div "Click to search No available options" at bounding box center [430, 431] width 169 height 33
click at [413, 424] on icon at bounding box center [416, 419] width 7 height 7
select select
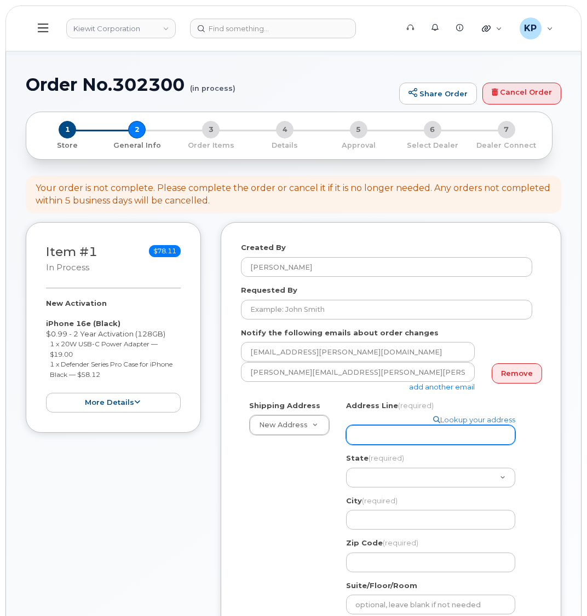
click at [422, 441] on input "Address Line (required)" at bounding box center [430, 435] width 169 height 20
click at [361, 433] on input "Address Line (required)" at bounding box center [430, 435] width 169 height 20
paste input "[STREET_ADDRESS]"
select select
type input "137 Old Market St"
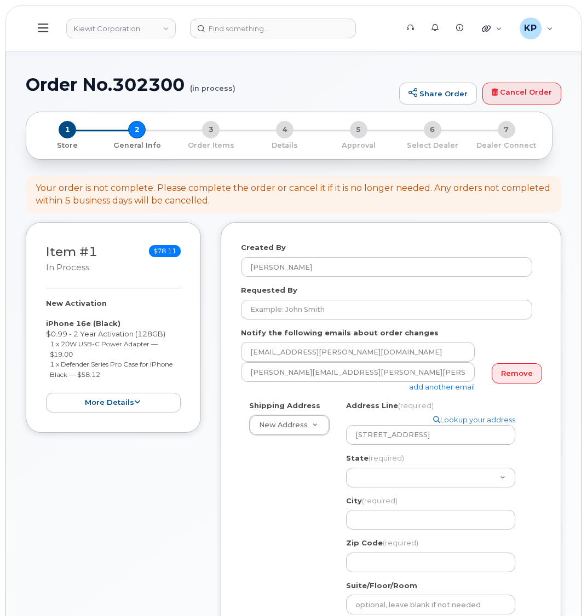
click at [289, 491] on div "Shipping Address New Address New Address Search your address... Manually edit y…" at bounding box center [386, 555] width 291 height 308
click at [384, 433] on input "137 Old Market St" at bounding box center [430, 435] width 169 height 20
click at [425, 433] on input "137 Old Market St" at bounding box center [430, 435] width 169 height 20
drag, startPoint x: 396, startPoint y: 477, endPoint x: 385, endPoint y: 479, distance: 10.6
click at [396, 477] on select "Alabama Alaska American Samoa Arizona Arkansas California Colorado Connecticut …" at bounding box center [430, 478] width 169 height 20
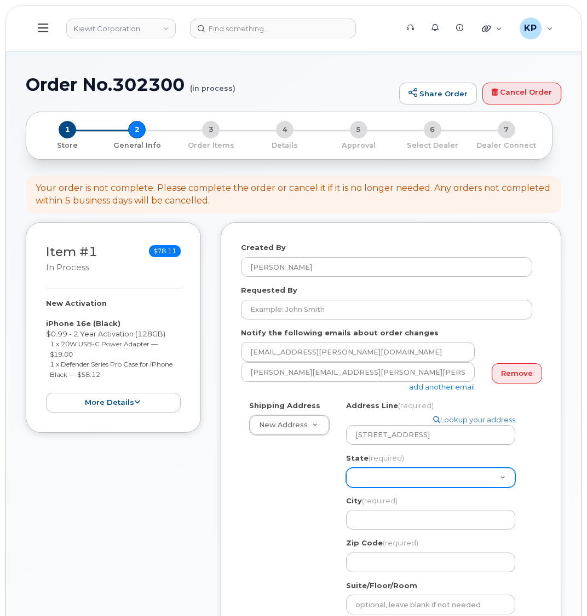
select select "SC"
click at [261, 486] on div "Shipping Address New Address New Address SC Search your address... Manually edi…" at bounding box center [386, 555] width 291 height 308
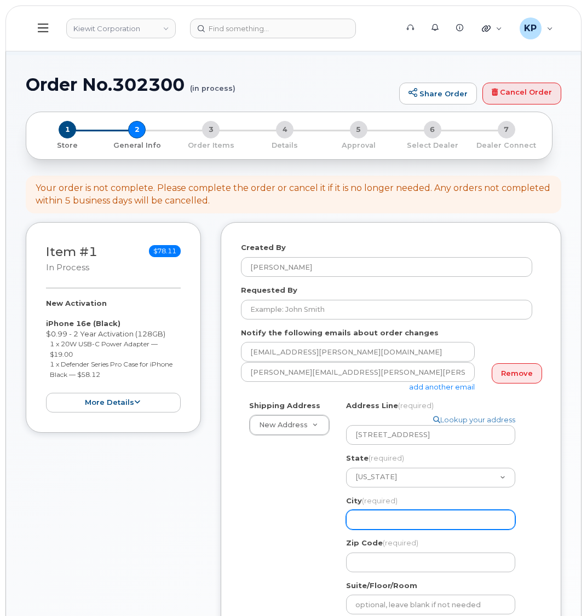
click at [387, 519] on input "City (required)" at bounding box center [430, 520] width 169 height 20
click at [397, 518] on input "City (required)" at bounding box center [430, 520] width 169 height 20
paste input "Aiken"
select select
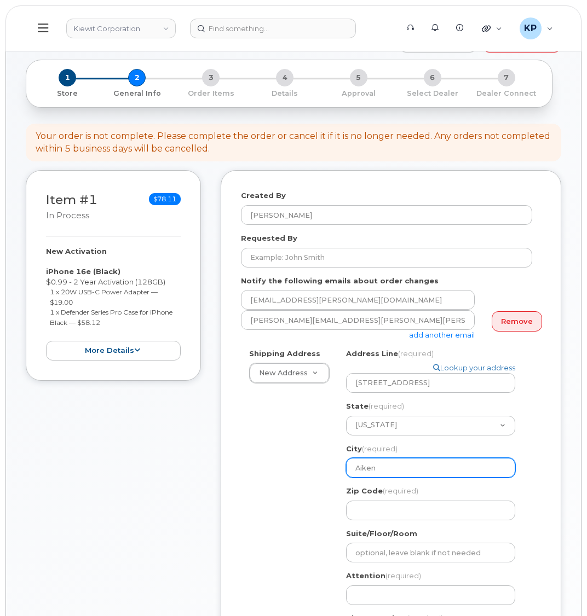
scroll to position [109, 0]
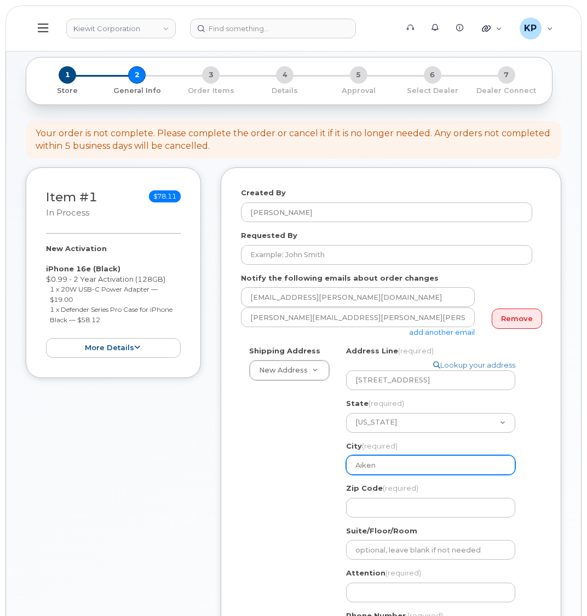
type input "Aiken"
click at [294, 513] on div "Shipping Address New Address New Address SC Aiken Search your address... Manual…" at bounding box center [386, 500] width 291 height 308
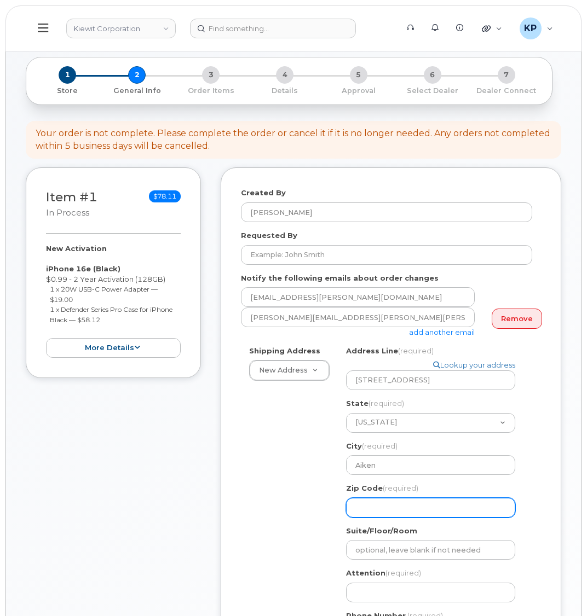
click at [377, 500] on input "Zip Code (required)" at bounding box center [430, 508] width 169 height 20
click at [304, 507] on div "Shipping Address New Address New Address SC Aiken Search your address... Manual…" at bounding box center [386, 500] width 291 height 308
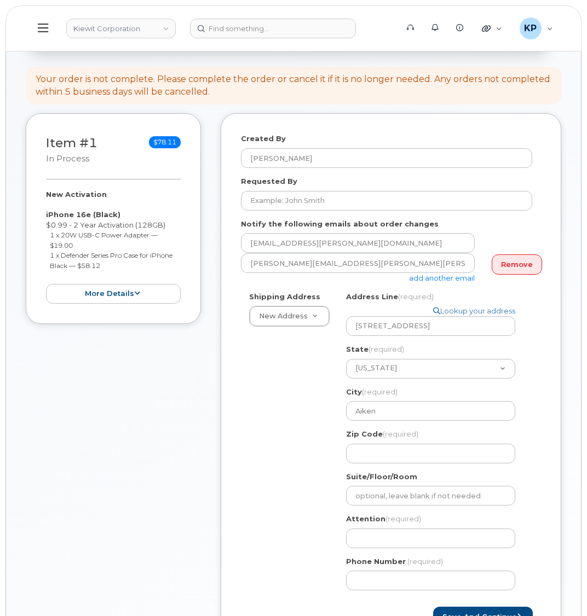
scroll to position [164, 0]
click at [374, 539] on input "Attention (required)" at bounding box center [430, 538] width 169 height 20
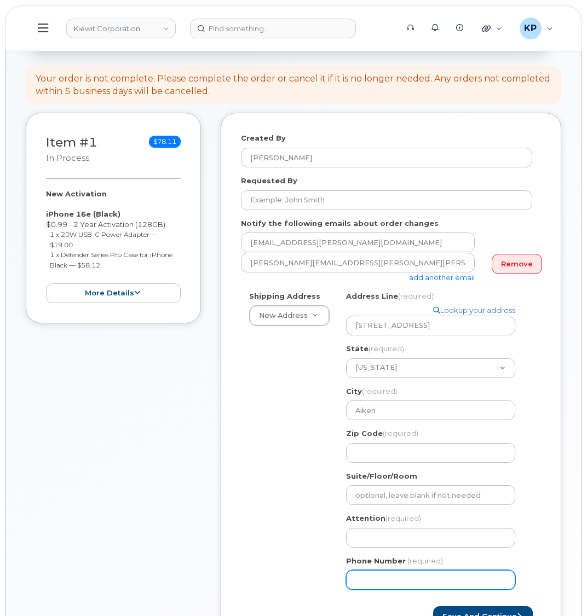
click at [369, 578] on input "Phone Number" at bounding box center [430, 580] width 169 height 20
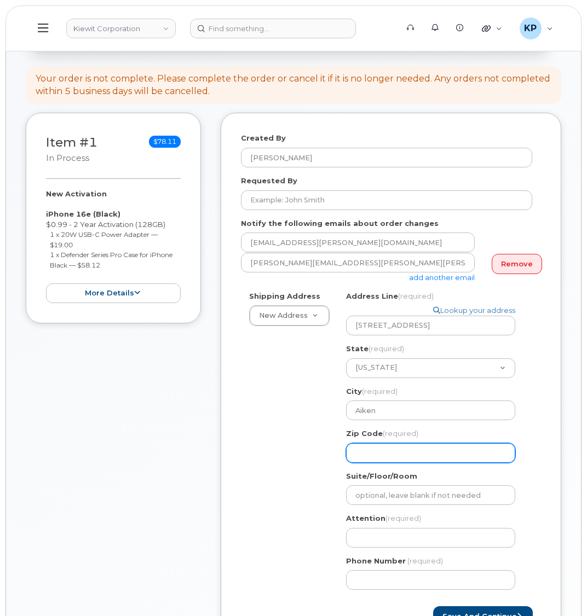
click at [373, 457] on input "Zip Code (required)" at bounding box center [430, 453] width 169 height 20
paste input "29803"
select select
type input "29803"
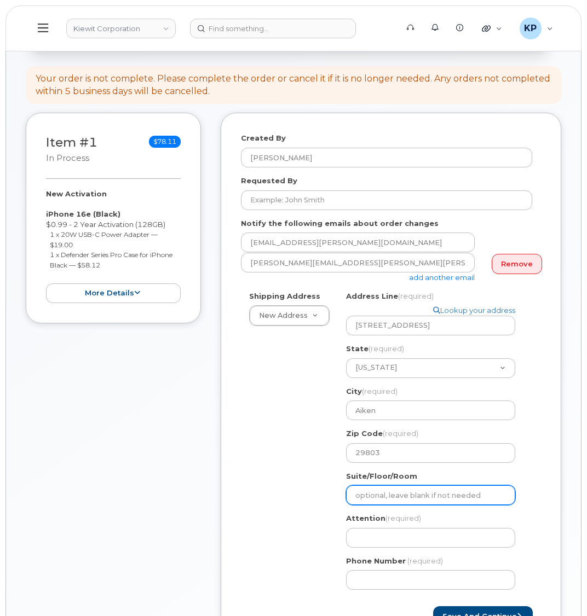
click at [369, 502] on input "Suite/Floor/Room" at bounding box center [430, 495] width 169 height 20
select select
type input "S"
select select
type input "Sui"
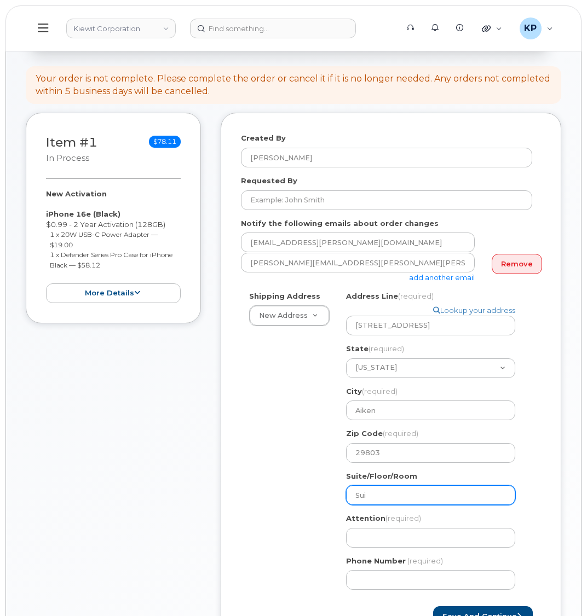
select select
type input "Suit"
select select
type input "Suite"
select select
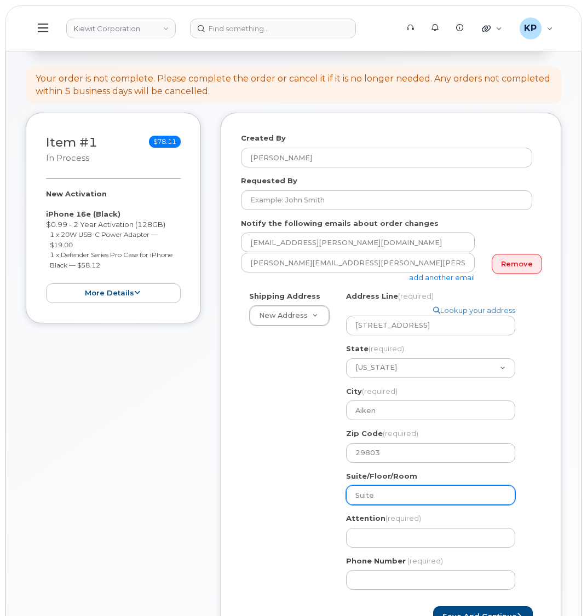
type input "Suite"
select select
type input "Suite 1"
select select
type input "Suite 10"
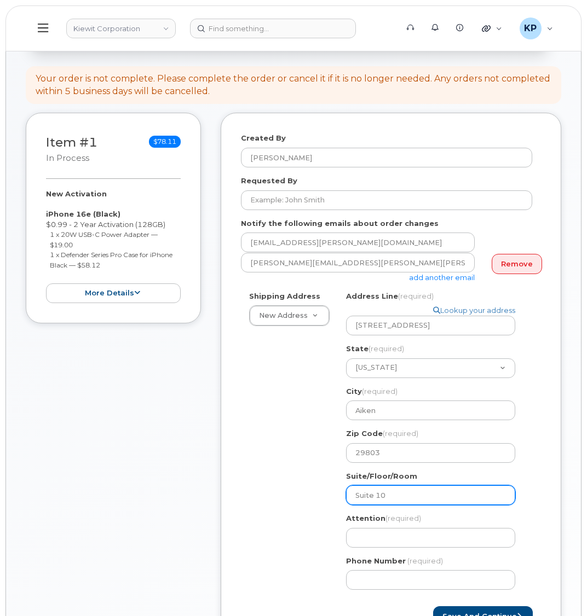
select select
type input "Suite 101"
click at [257, 491] on div "Shipping Address New Address New Address SC Aiken Search your address... Manual…" at bounding box center [386, 445] width 291 height 308
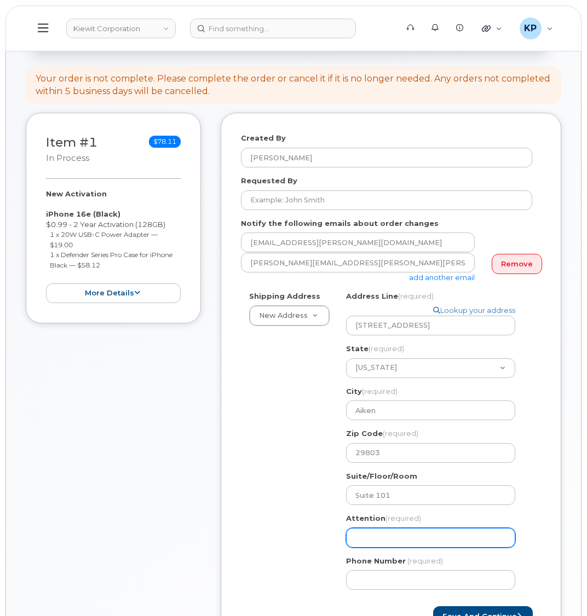
click at [406, 541] on input "Attention (required)" at bounding box center [430, 538] width 169 height 20
paste input "Marshal"
select select
click at [405, 544] on input "Marshal" at bounding box center [430, 538] width 169 height 20
type input "Marshal"
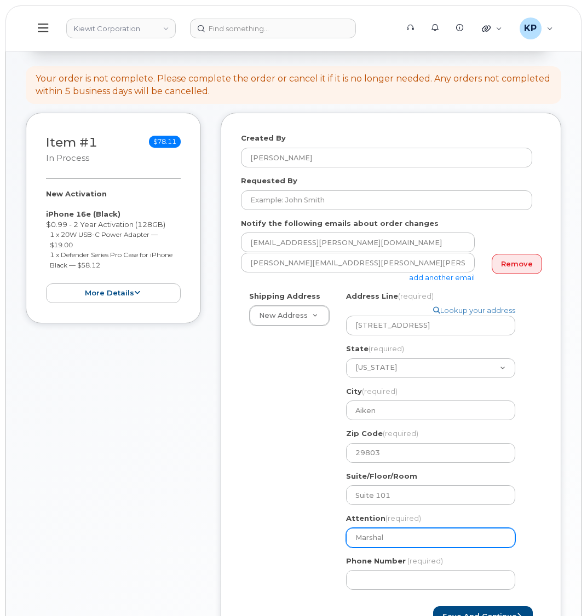
paste input "Cagle"
select select
type input "[PERSON_NAME]"
select select
click at [431, 534] on input "Marshal Cagle &" at bounding box center [430, 538] width 169 height 20
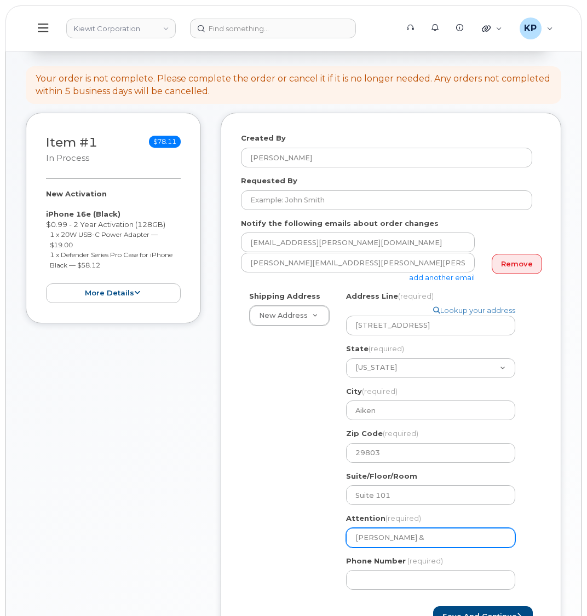
type input "Marshal Cagle &"
paste input "Aaron.Love"
select select
type input "Marshal Cagle & Aaron.Love"
click at [438, 536] on input "Marshal Cagle & Aaron.Love" at bounding box center [430, 538] width 169 height 20
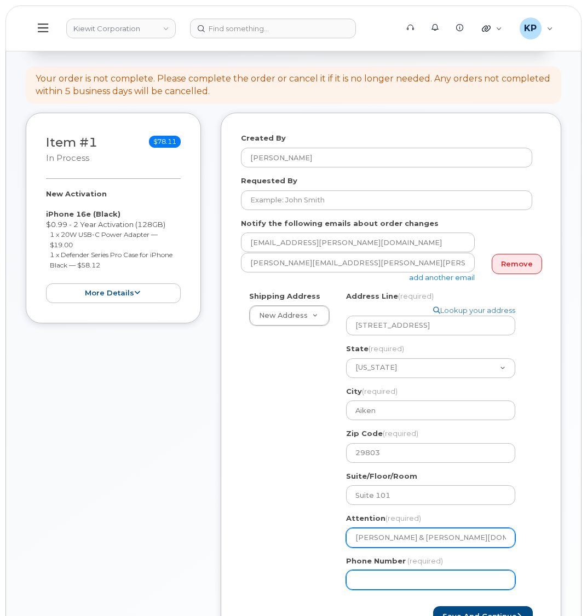
select select
type input "Marshal Cagle & AaronLove"
select select
type input "[PERSON_NAME] & [PERSON_NAME]"
click at [420, 573] on input "Phone Number" at bounding box center [430, 580] width 169 height 20
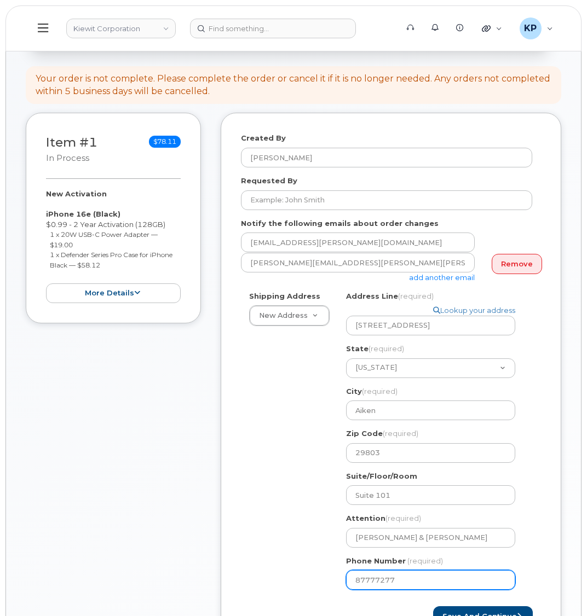
type input "877772770"
select select
type input "8777727707"
click at [252, 544] on div "Shipping Address New Address New Address SC Aiken Search your address... Manual…" at bounding box center [386, 445] width 291 height 308
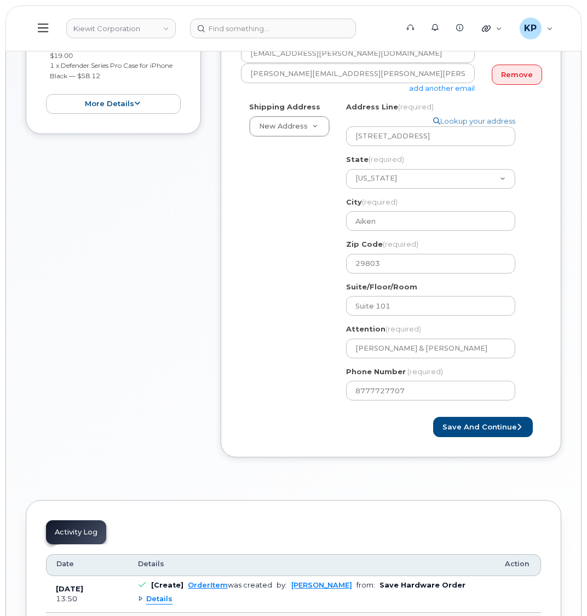
scroll to position [274, 0]
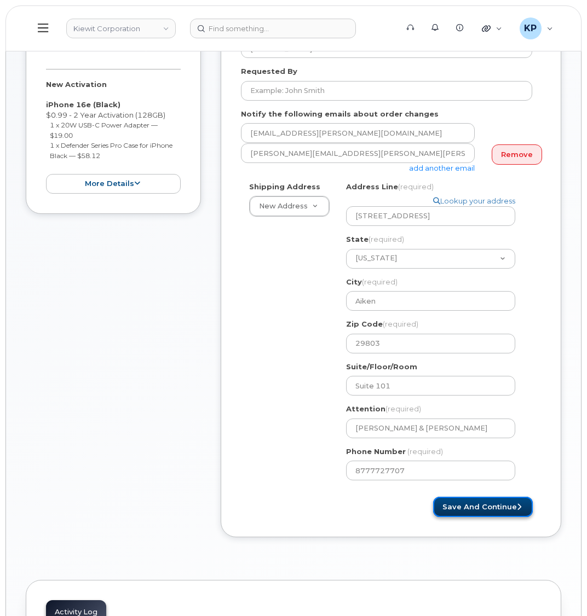
click at [472, 514] on button "Save and Continue" at bounding box center [483, 507] width 100 height 20
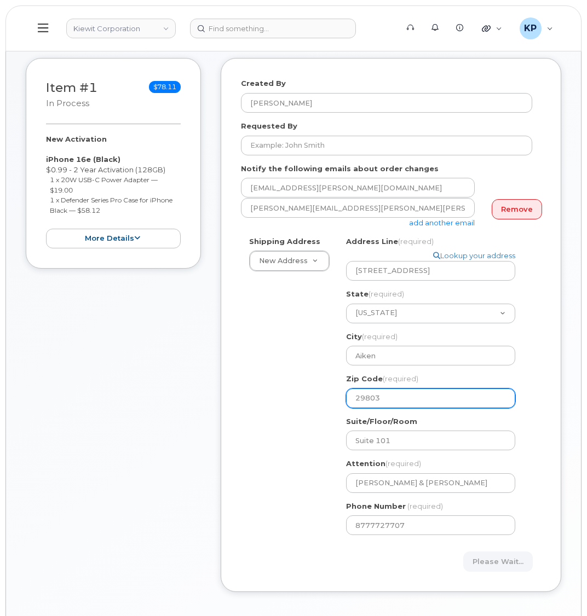
scroll to position [206, 0]
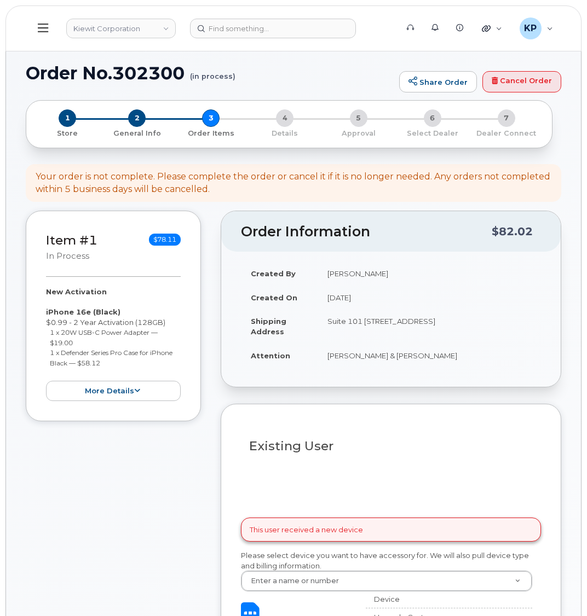
select select
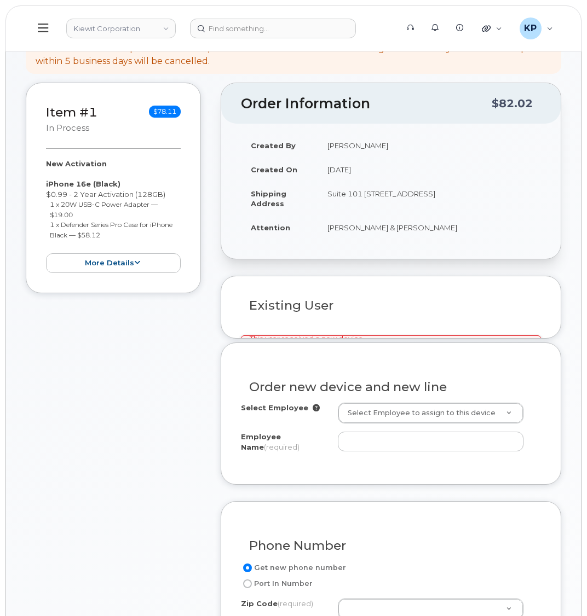
scroll to position [241, 0]
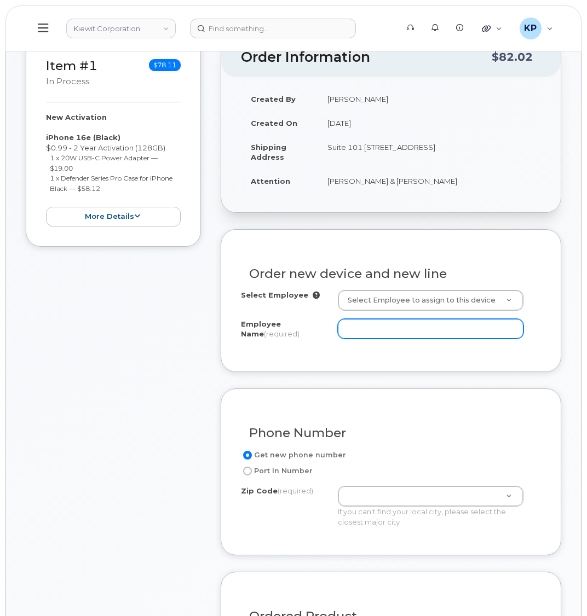
click at [370, 339] on input "Employee Name (required)" at bounding box center [430, 329] width 185 height 20
drag, startPoint x: 150, startPoint y: 405, endPoint x: 203, endPoint y: 399, distance: 53.5
click at [150, 405] on div "Item #1 in process $78.11 New Activation iPhone 16e (Black) $0.99 - 2 Year Acti…" at bounding box center [113, 538] width 175 height 1005
drag, startPoint x: 367, startPoint y: 343, endPoint x: 330, endPoint y: 341, distance: 36.7
click at [367, 339] on input "Employee Name (required)" at bounding box center [430, 329] width 185 height 20
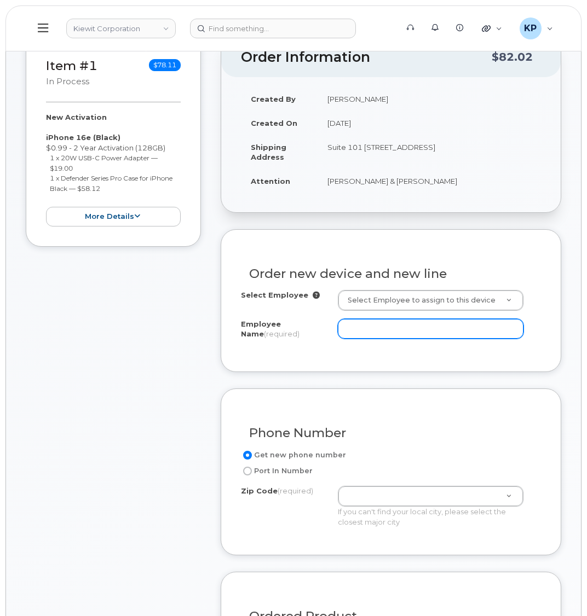
paste input "Marshal"
click at [406, 339] on input "Marshal" at bounding box center [430, 329] width 185 height 20
paste input "[PERSON_NAME]"
type input "[PERSON_NAME]"
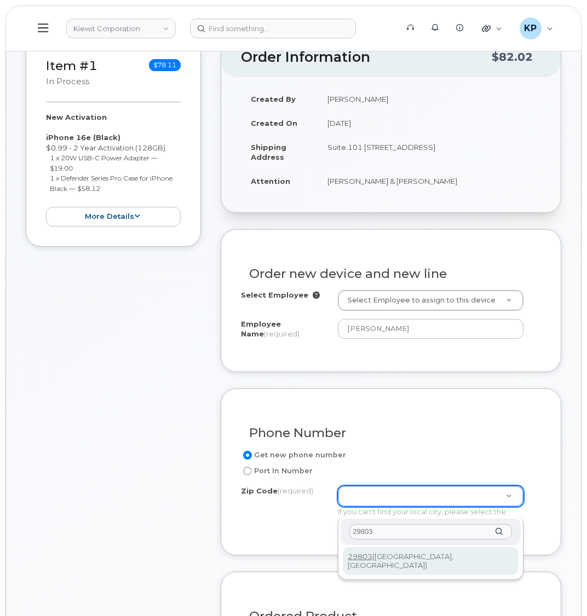
type input "29803"
type input "29803 ([GEOGRAPHIC_DATA], [GEOGRAPHIC_DATA])"
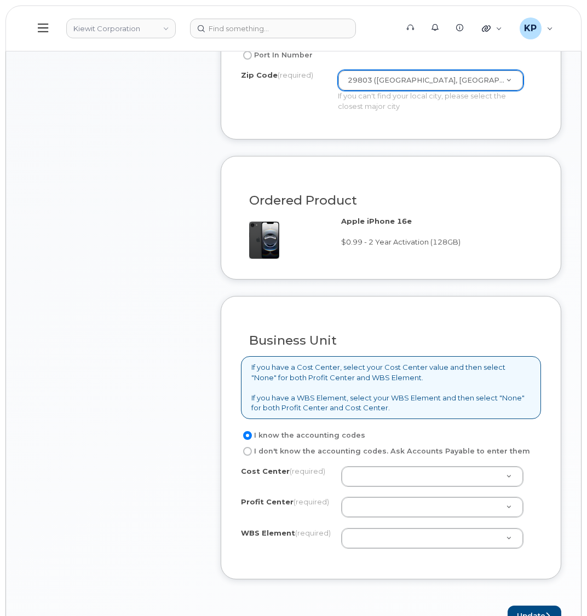
scroll to position [678, 0]
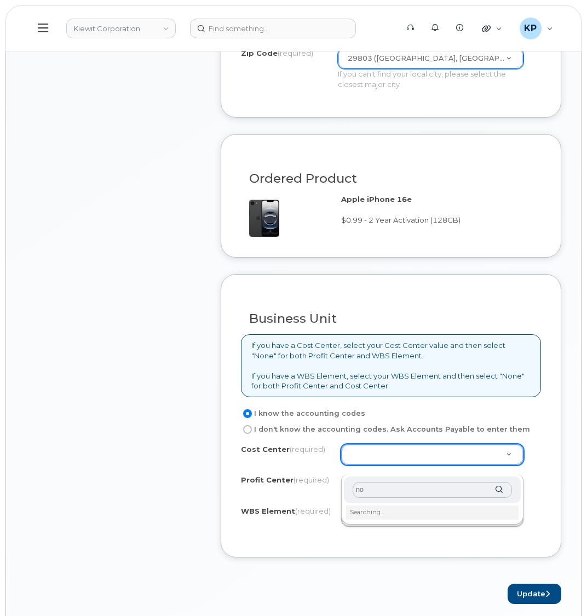
type input "non"
type input "None"
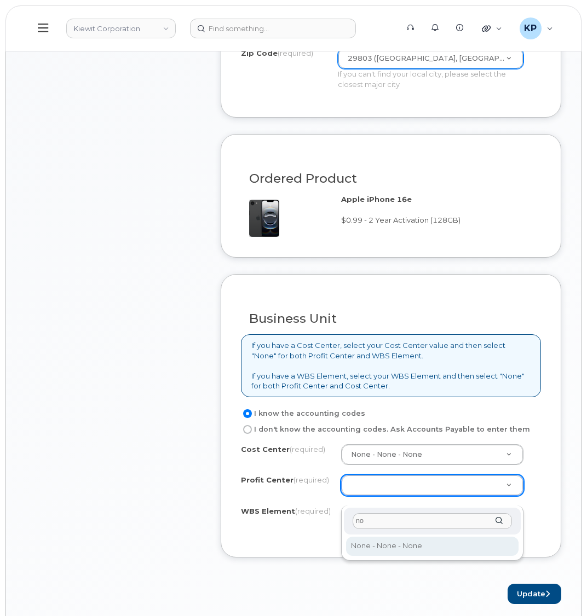
type input "non"
select select "None"
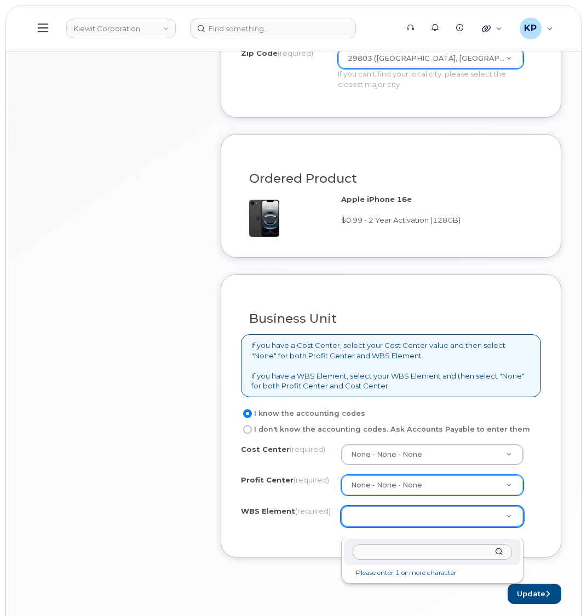
click at [390, 554] on input "text" at bounding box center [431, 552] width 159 height 16
paste input "106030. 1339"
click at [385, 553] on input "106030. 1339" at bounding box center [431, 552] width 159 height 16
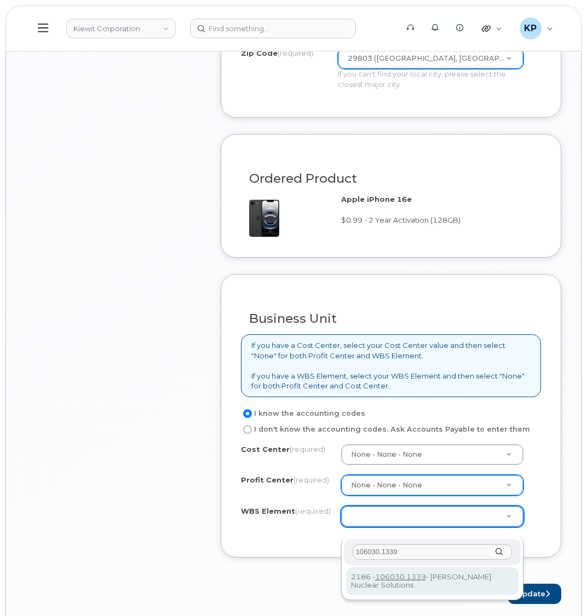
type input "106030.1339"
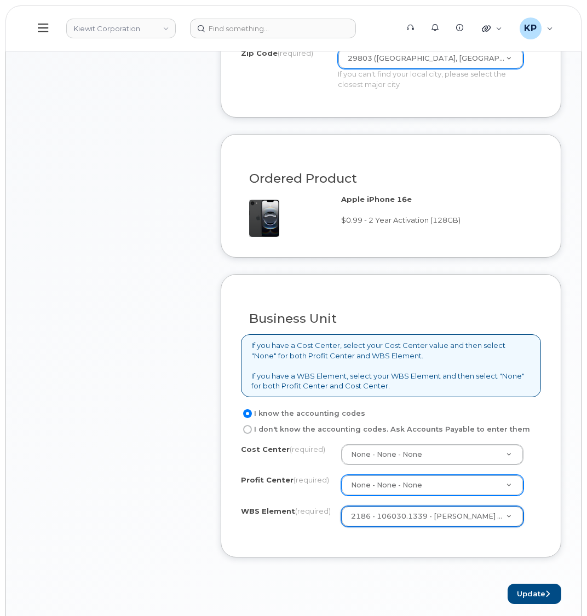
click at [277, 551] on div "Business Unit If you have a Cost Center, select your Cost Center value and then…" at bounding box center [391, 415] width 340 height 283
click at [274, 558] on div "Business Unit If you have a Cost Center, select your Cost Center value and then…" at bounding box center [391, 415] width 340 height 283
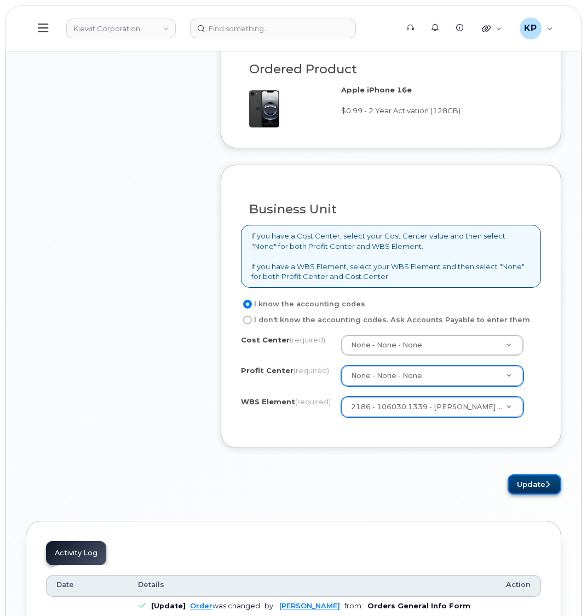
click at [523, 491] on button "Update" at bounding box center [534, 484] width 54 height 20
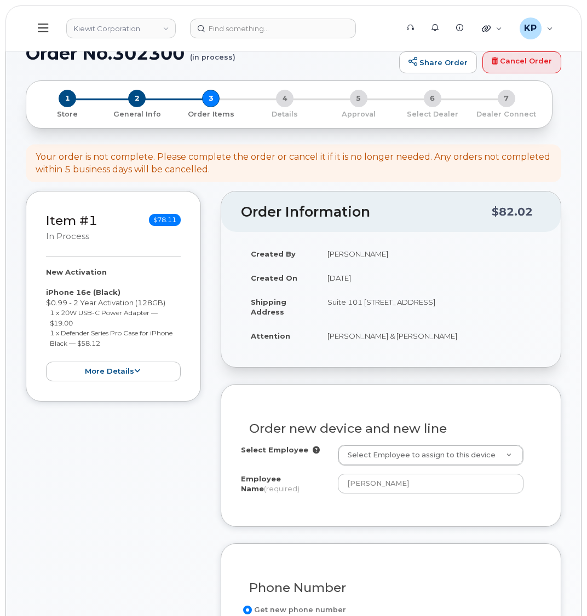
scroll to position [22, 0]
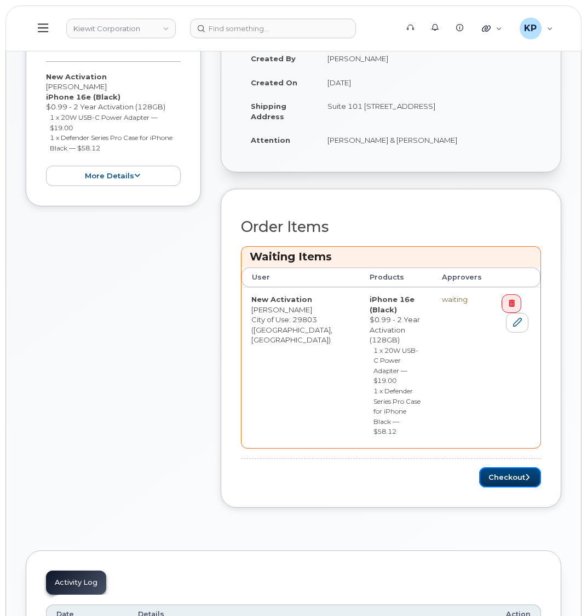
click at [491, 467] on button "Checkout" at bounding box center [510, 477] width 62 height 20
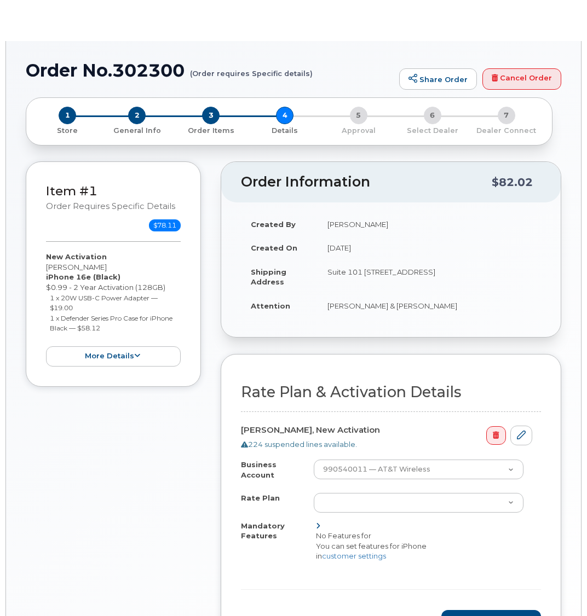
select select "Bus Enhnc Advncd Select for iPhone 5G/5G+ VVM"
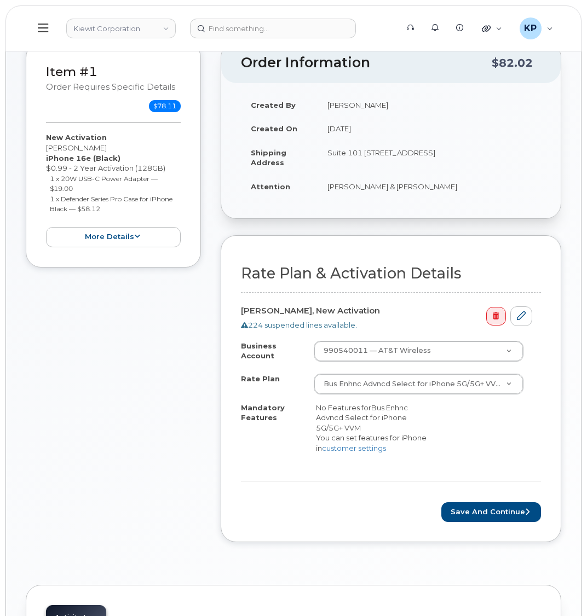
scroll to position [189, 0]
click at [464, 513] on button "Save and Continue" at bounding box center [491, 512] width 100 height 20
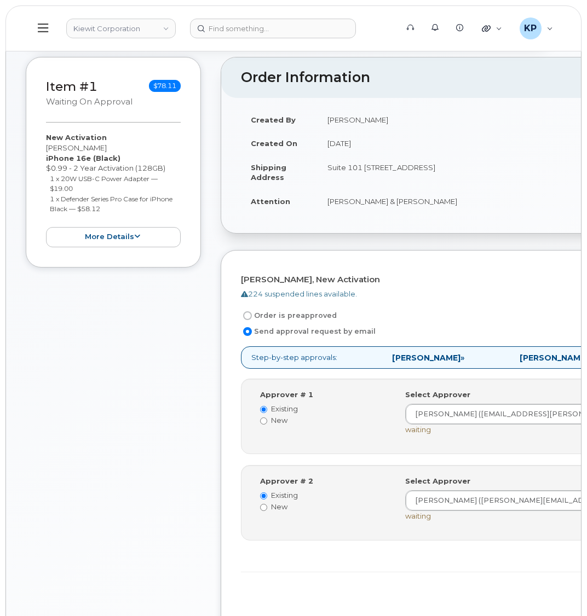
scroll to position [186, 0]
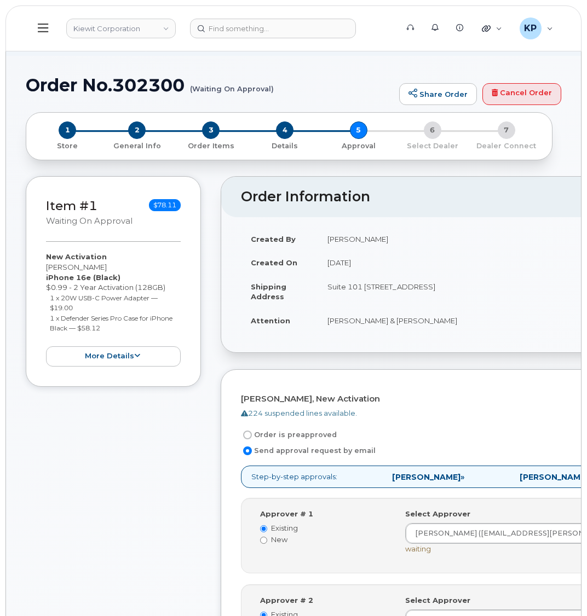
scroll to position [0, 0]
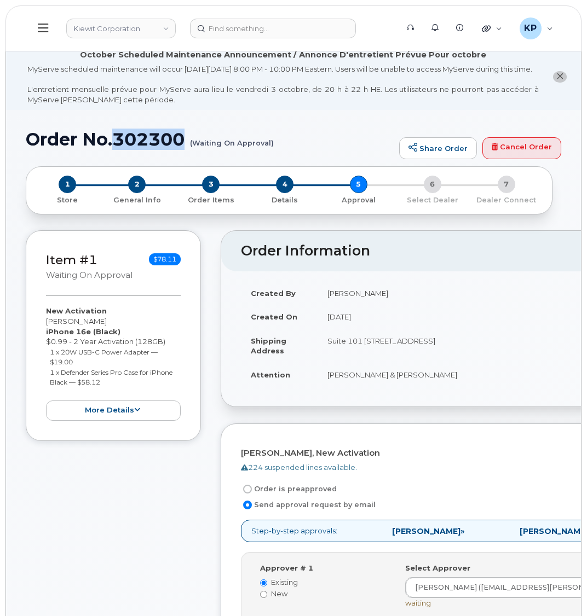
drag, startPoint x: 117, startPoint y: 150, endPoint x: 188, endPoint y: 155, distance: 71.3
click at [188, 149] on h1 "Order No.302300 (Waiting On Approval)" at bounding box center [210, 139] width 368 height 19
copy h1 "302300"
click at [37, 72] on div "MyServe scheduled maintenance will occur [DATE][DATE] 8:00 PM - 10:00 PM Easter…" at bounding box center [282, 84] width 511 height 40
click at [43, 22] on icon at bounding box center [43, 28] width 10 height 12
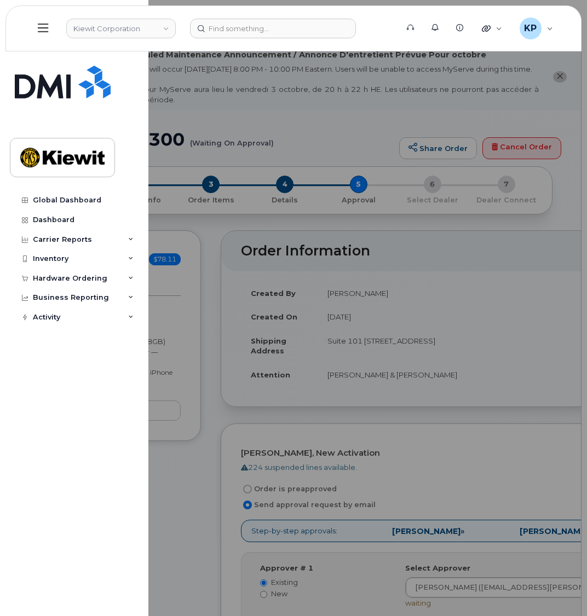
click at [188, 82] on div at bounding box center [293, 308] width 587 height 616
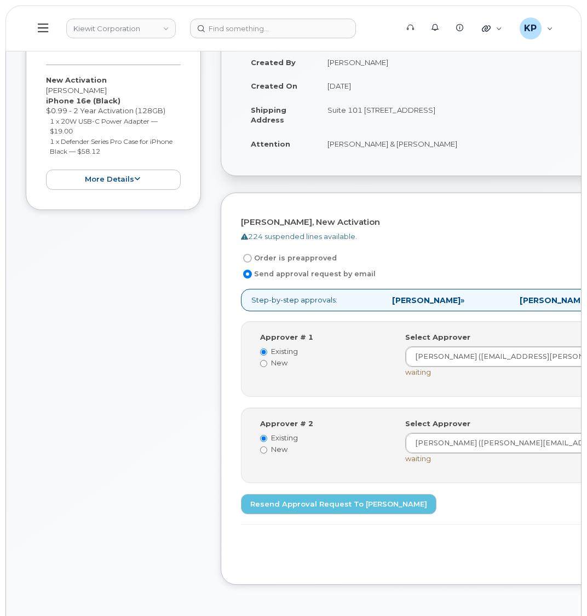
scroll to position [274, 0]
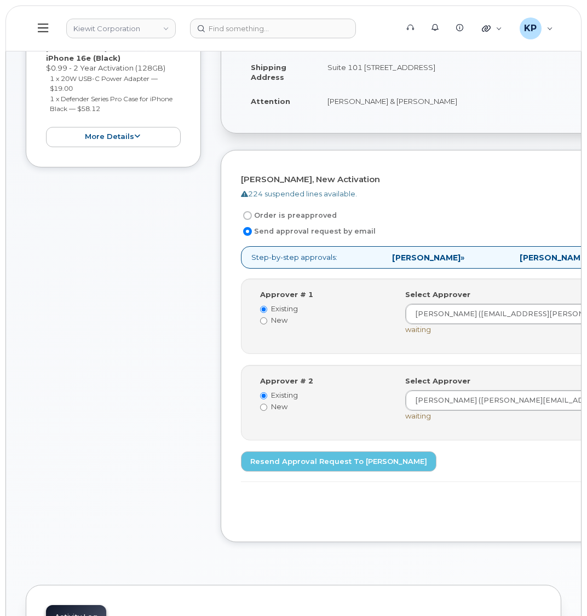
drag, startPoint x: 489, startPoint y: 527, endPoint x: 475, endPoint y: 523, distance: 14.9
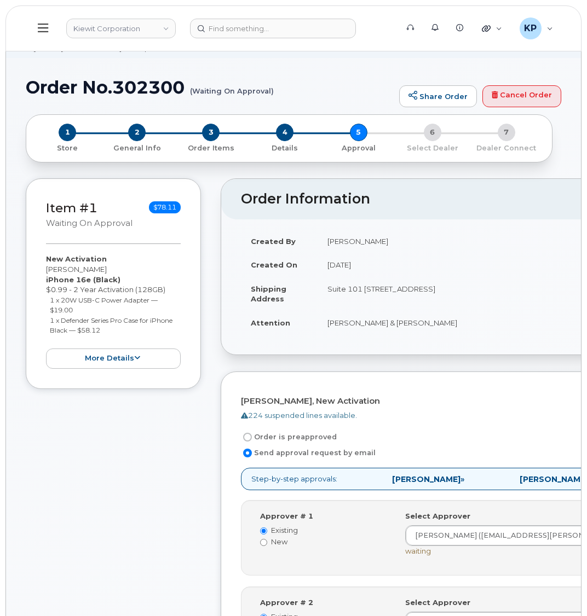
scroll to position [55, 0]
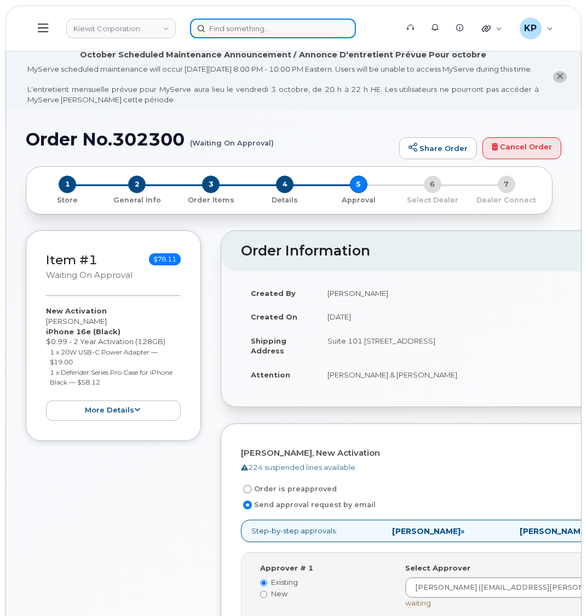
click at [268, 25] on input at bounding box center [273, 29] width 166 height 20
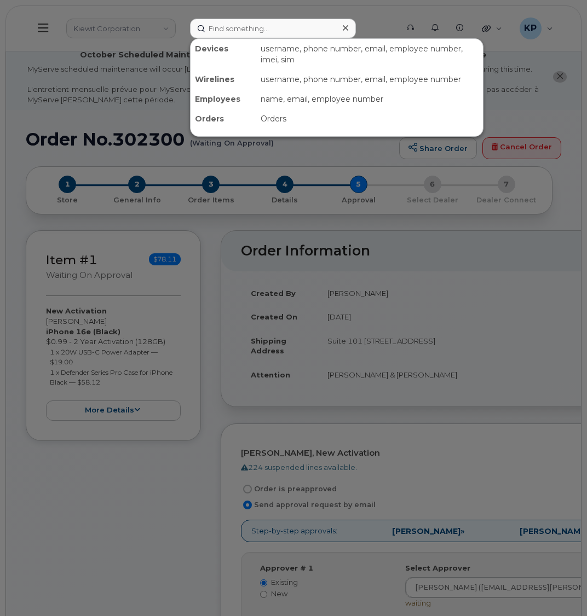
click at [143, 27] on div at bounding box center [293, 308] width 587 height 616
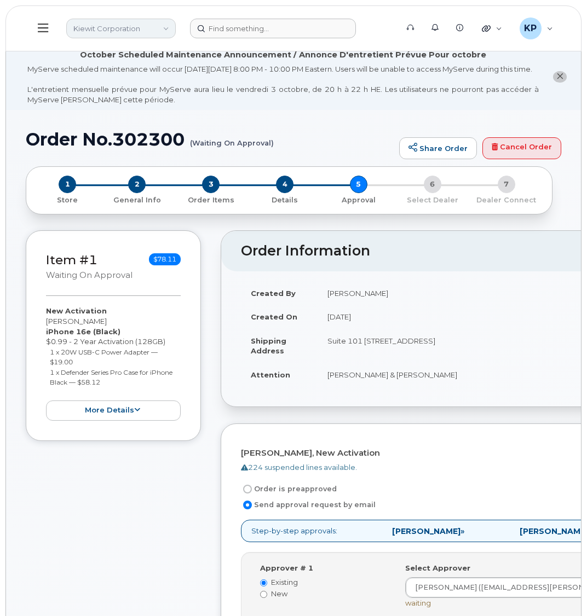
click at [141, 27] on link "Kiewit Corporation" at bounding box center [120, 29] width 109 height 20
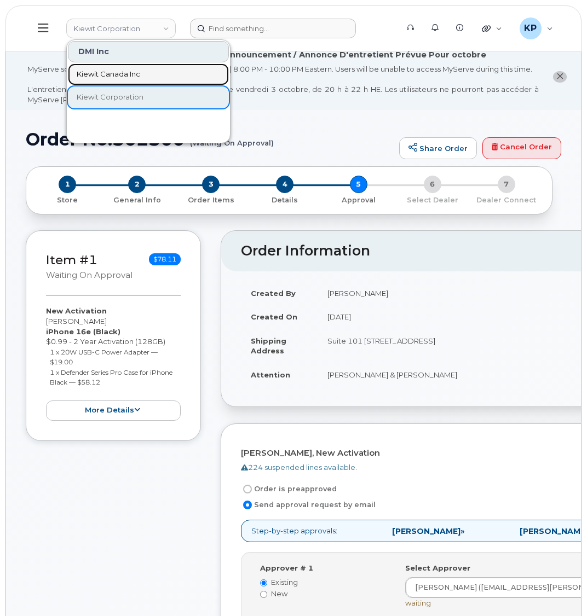
drag, startPoint x: 115, startPoint y: 75, endPoint x: 141, endPoint y: 67, distance: 27.0
click at [115, 75] on span "Kiewit Canada Inc" at bounding box center [108, 74] width 63 height 11
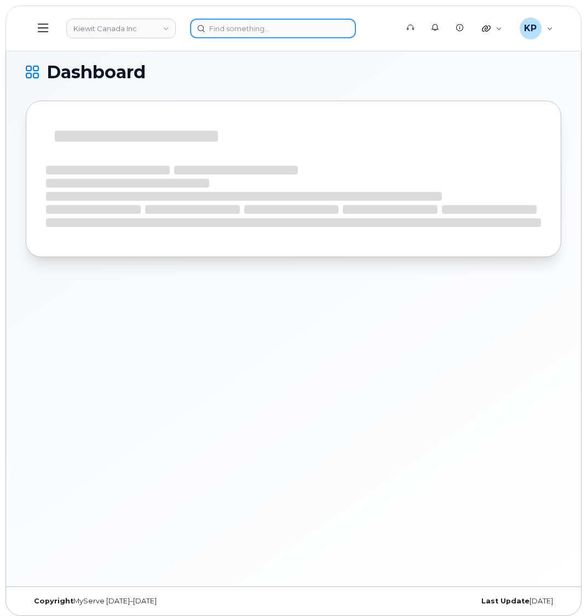
click at [222, 32] on input at bounding box center [273, 29] width 166 height 20
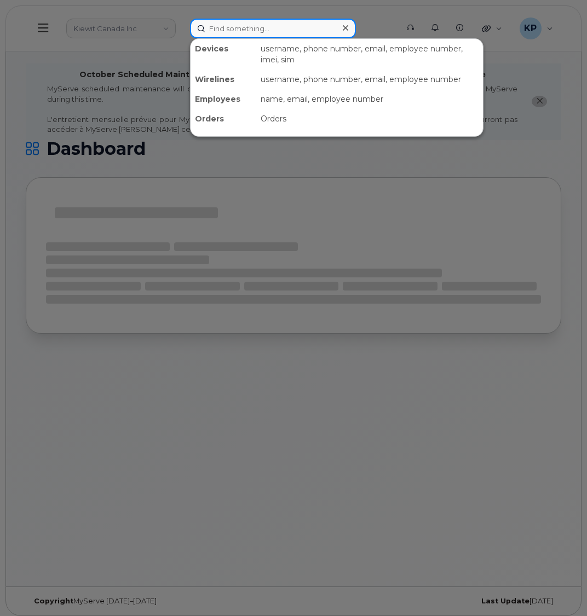
paste input "302213"
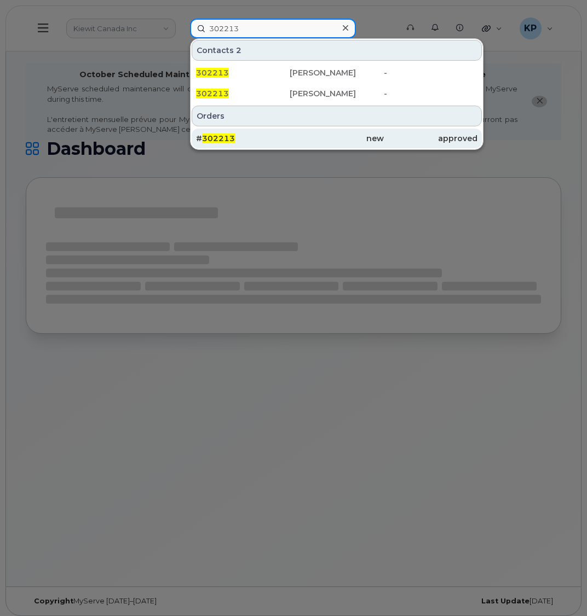
type input "302213"
click at [276, 144] on div "# 302213" at bounding box center [243, 139] width 94 height 20
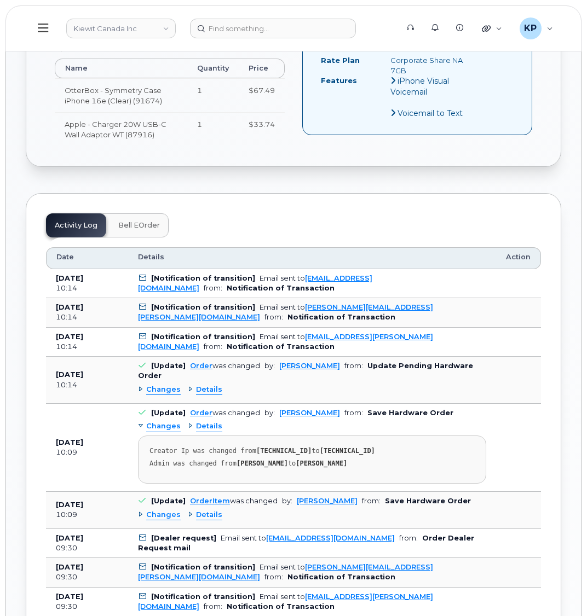
scroll to position [602, 0]
